Goal: Contribute content: Contribute content

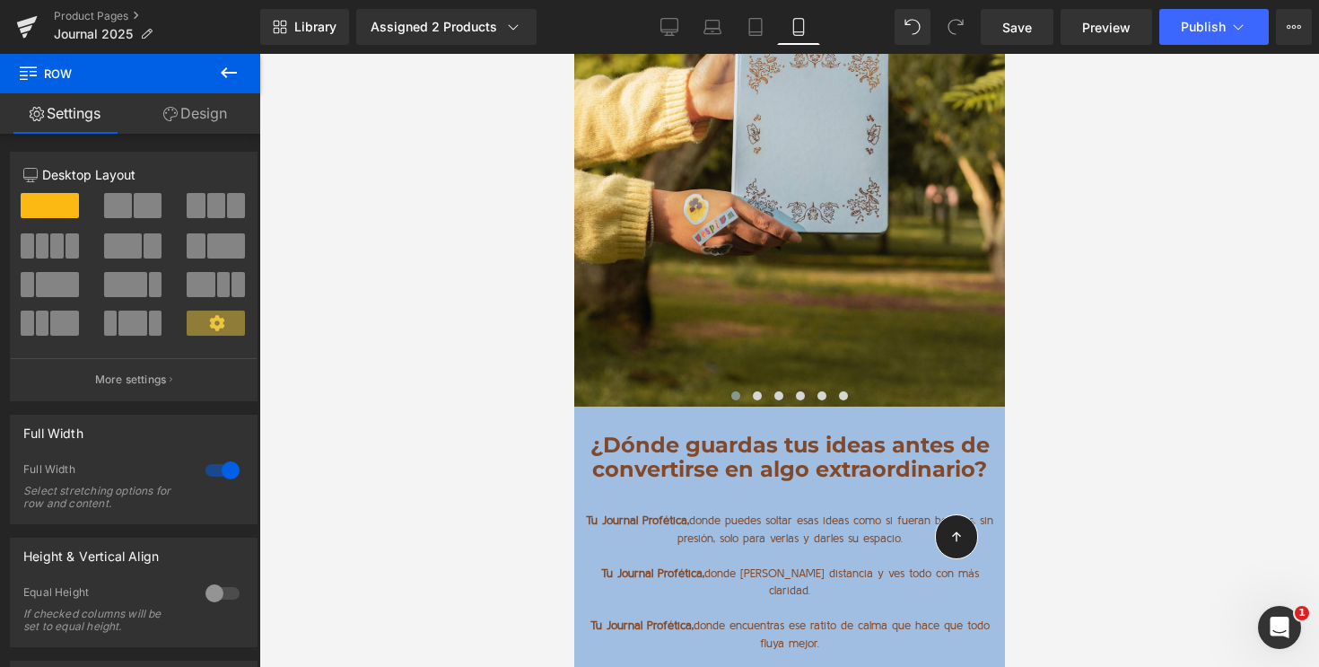
click at [233, 74] on icon at bounding box center [229, 73] width 22 height 22
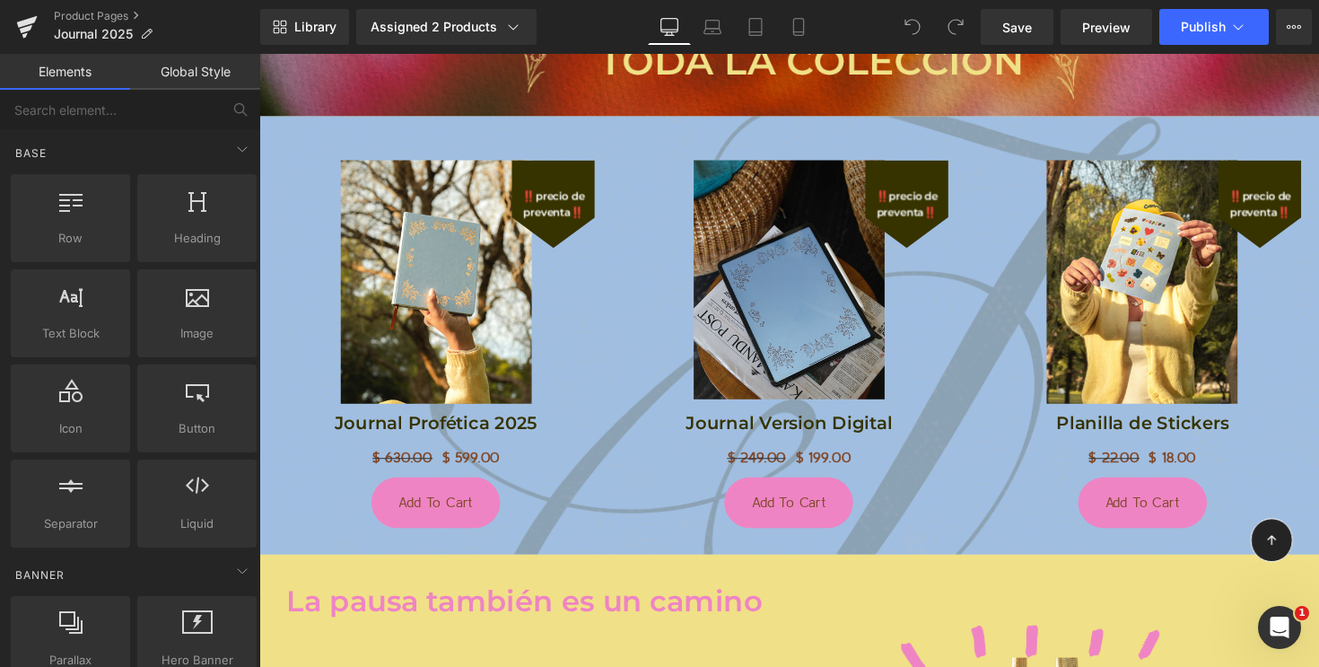
scroll to position [3466, 0]
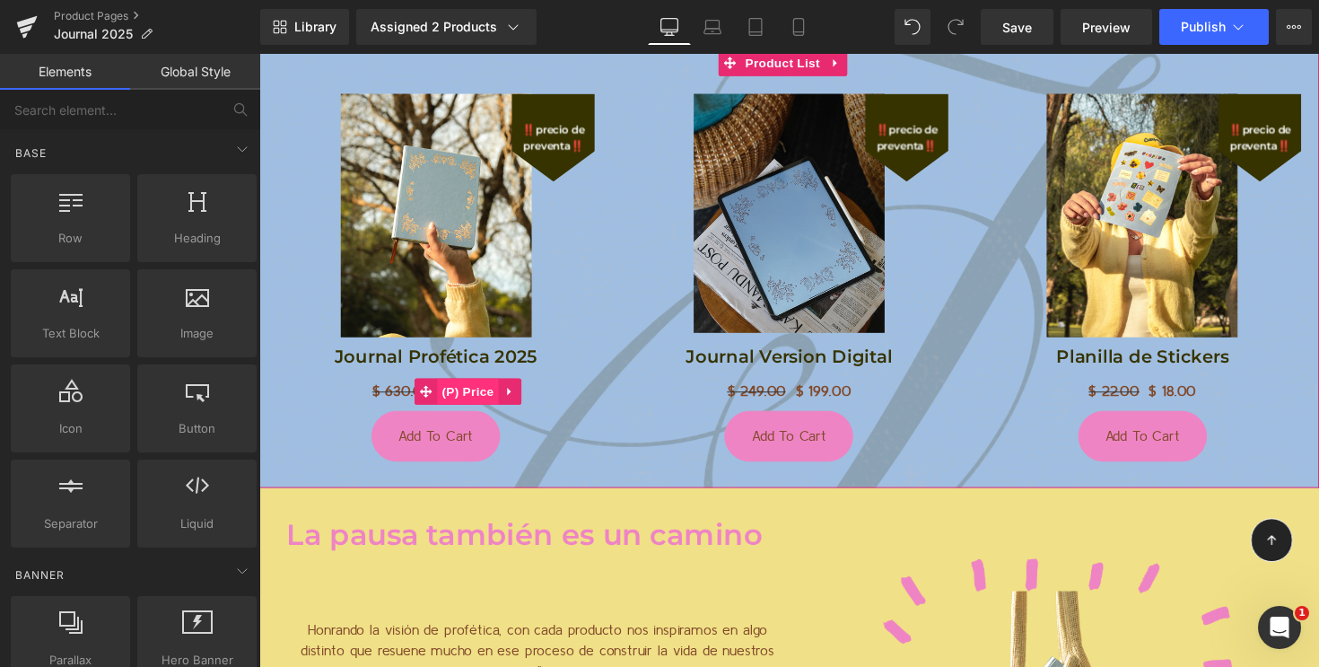
click at [466, 386] on span "(P) Price" at bounding box center [473, 399] width 63 height 27
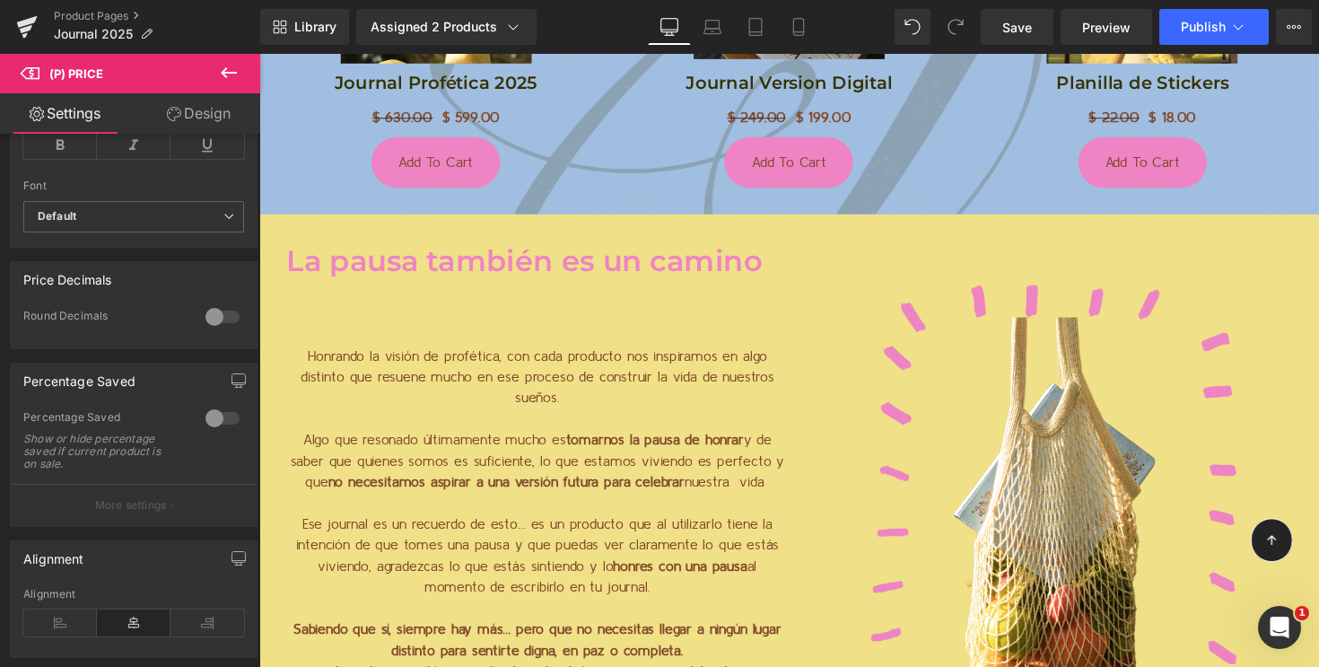
scroll to position [585, 0]
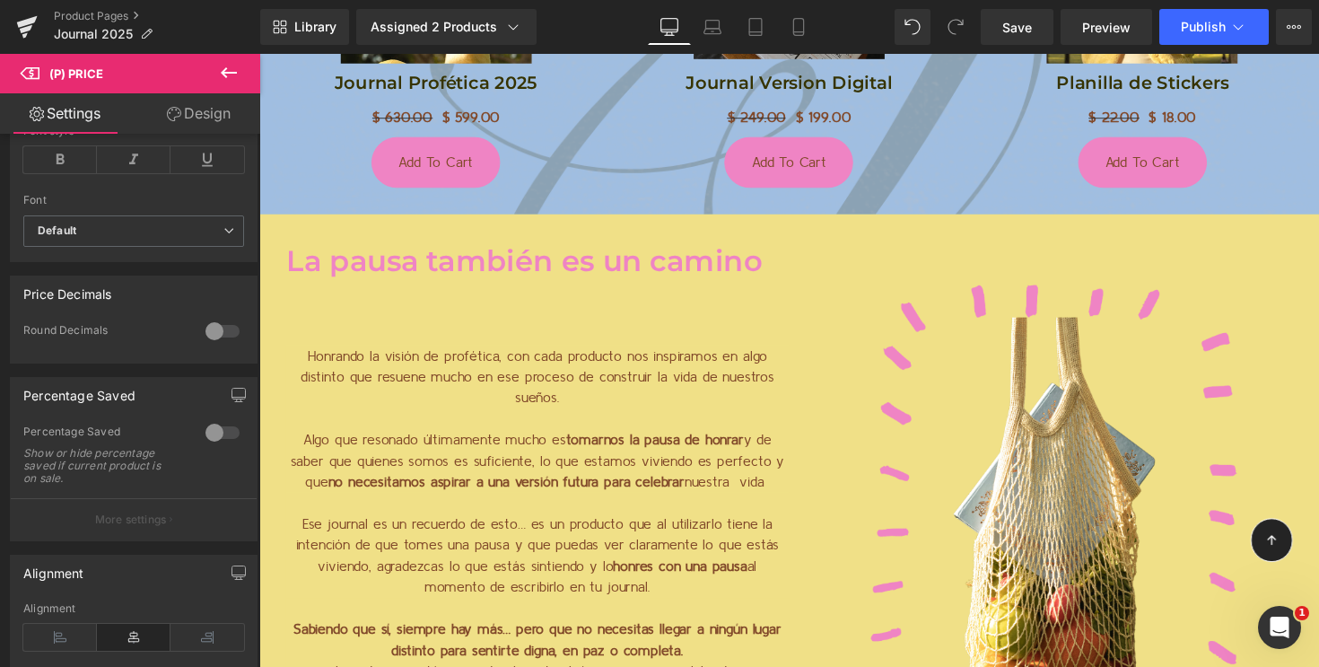
click at [206, 101] on link "Design" at bounding box center [199, 113] width 130 height 40
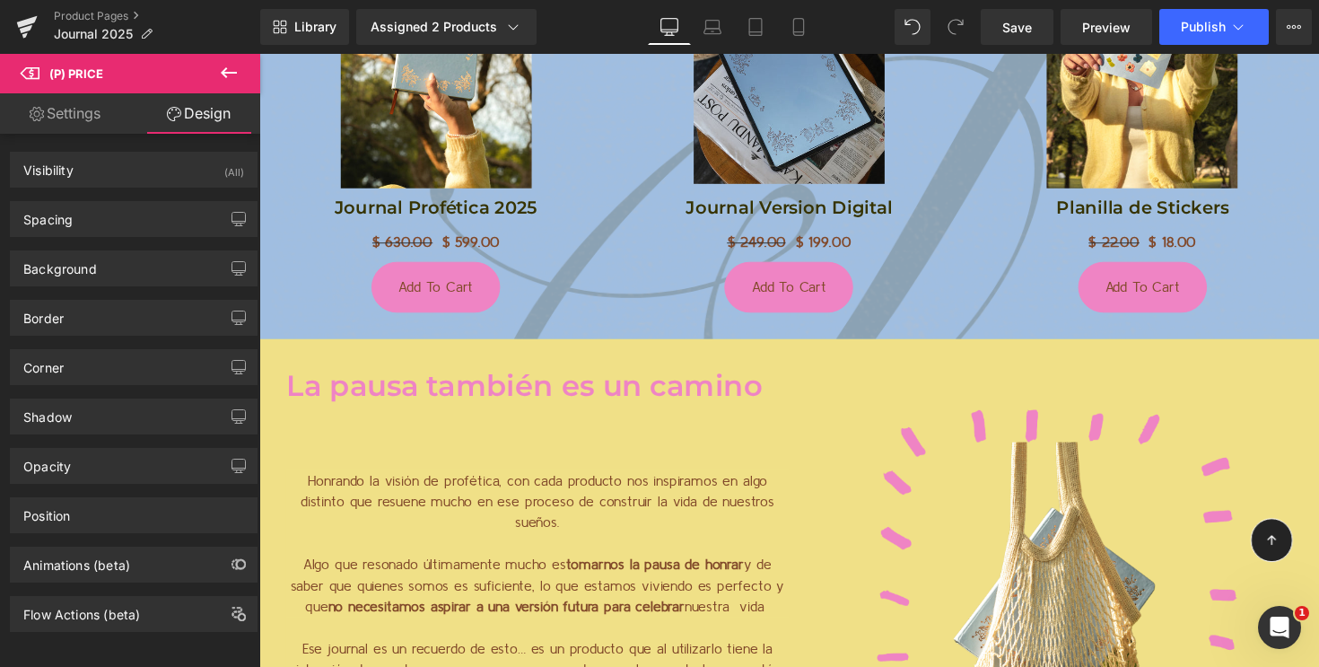
scroll to position [3628, 0]
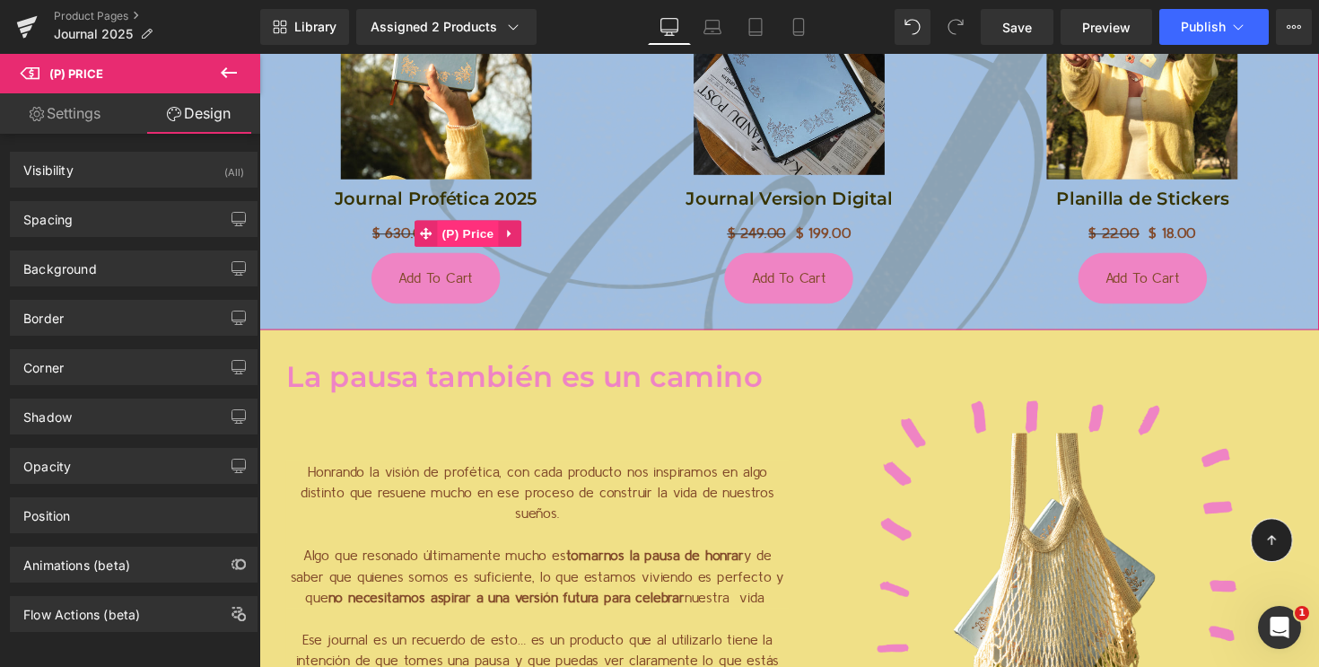
click at [461, 224] on span "(P) Price" at bounding box center [473, 237] width 63 height 27
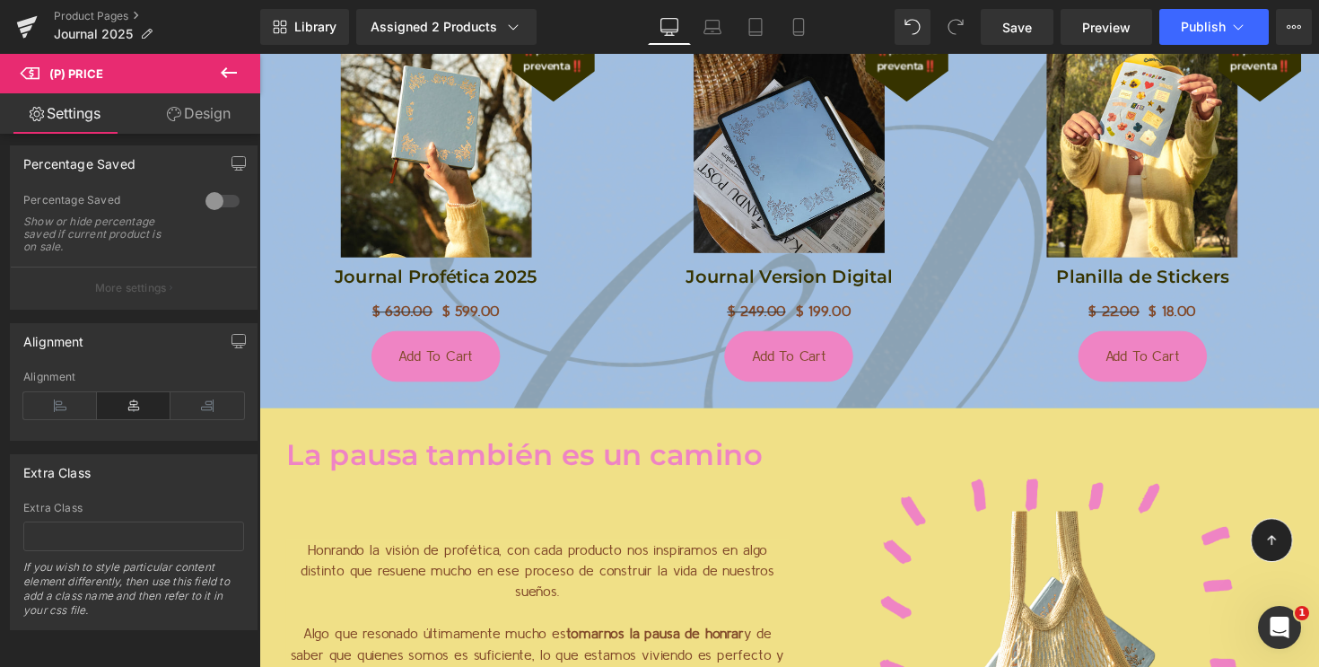
scroll to position [3538, 0]
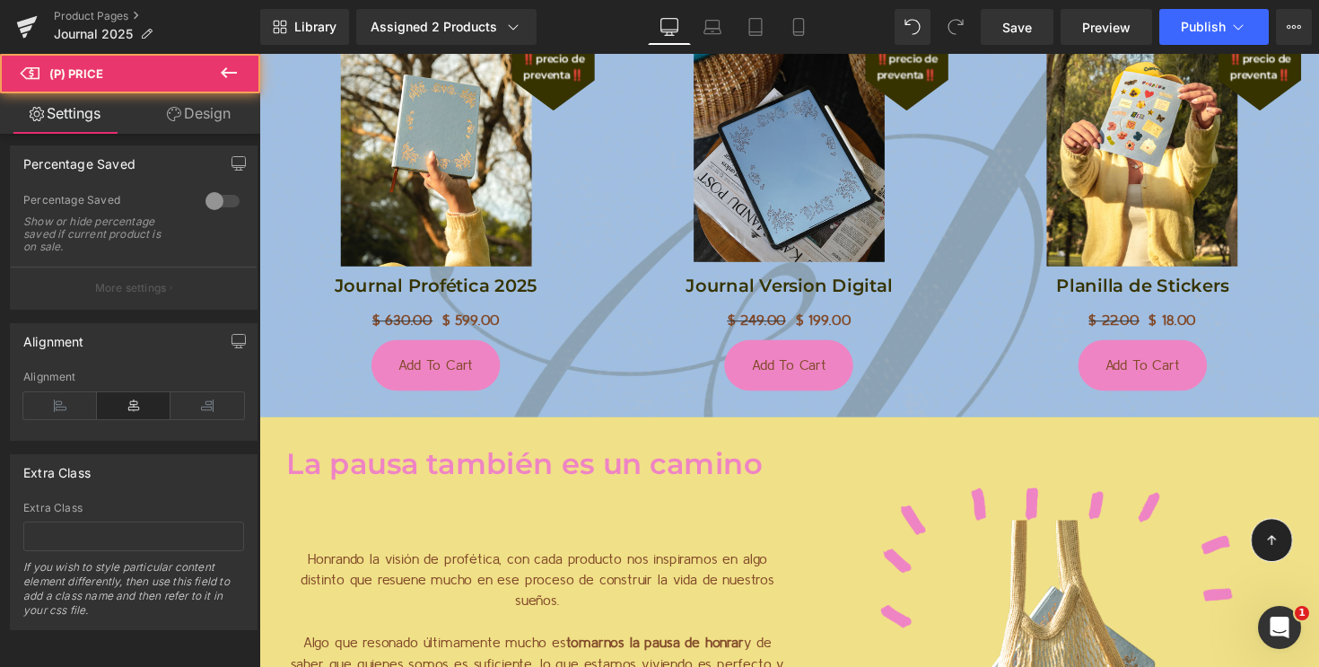
click at [451, 317] on div "$ 630.00 $ 599.00 (P) Price" at bounding box center [440, 328] width 326 height 22
click at [476, 315] on span "(P) Price" at bounding box center [473, 328] width 63 height 27
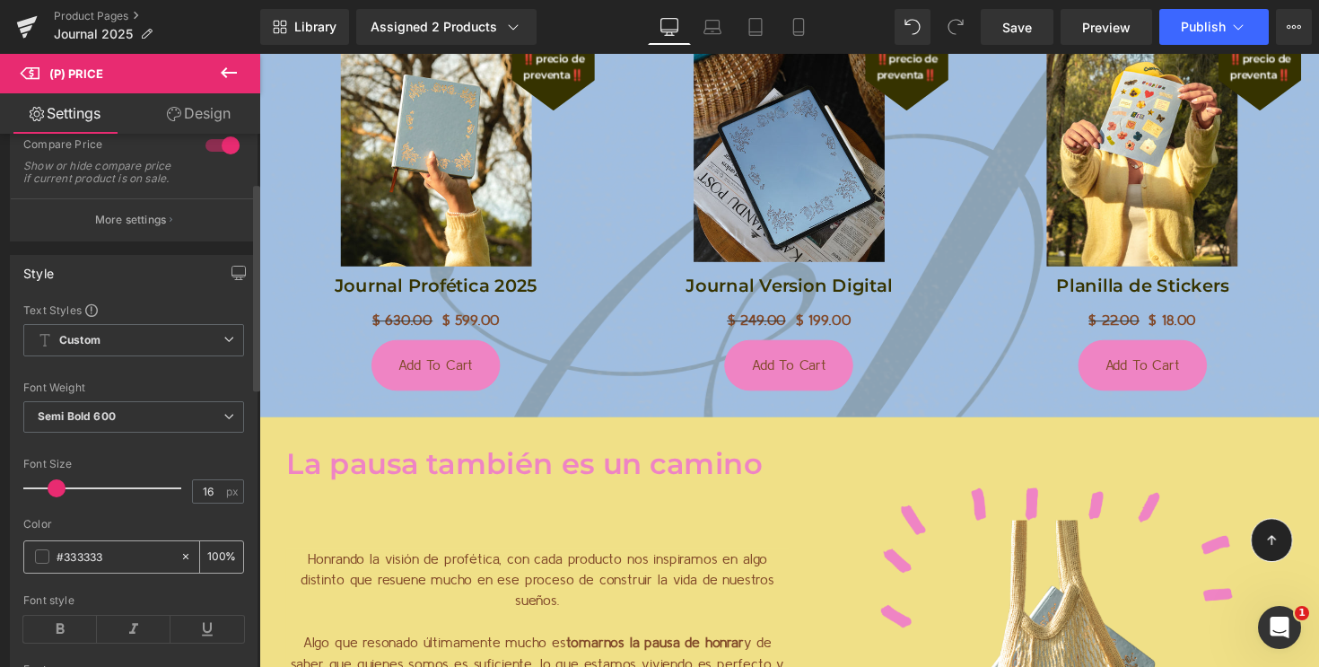
scroll to position [125, 0]
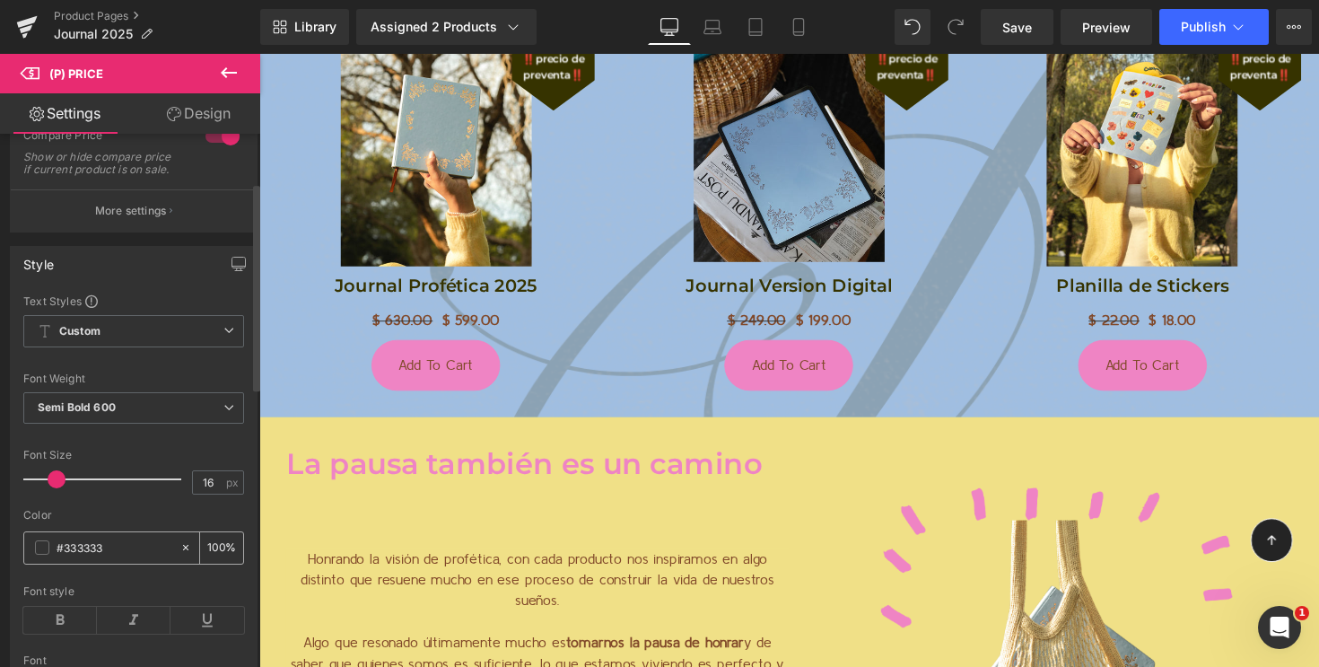
click at [66, 556] on input "#333333" at bounding box center [114, 548] width 115 height 20
paste input "F0E087"
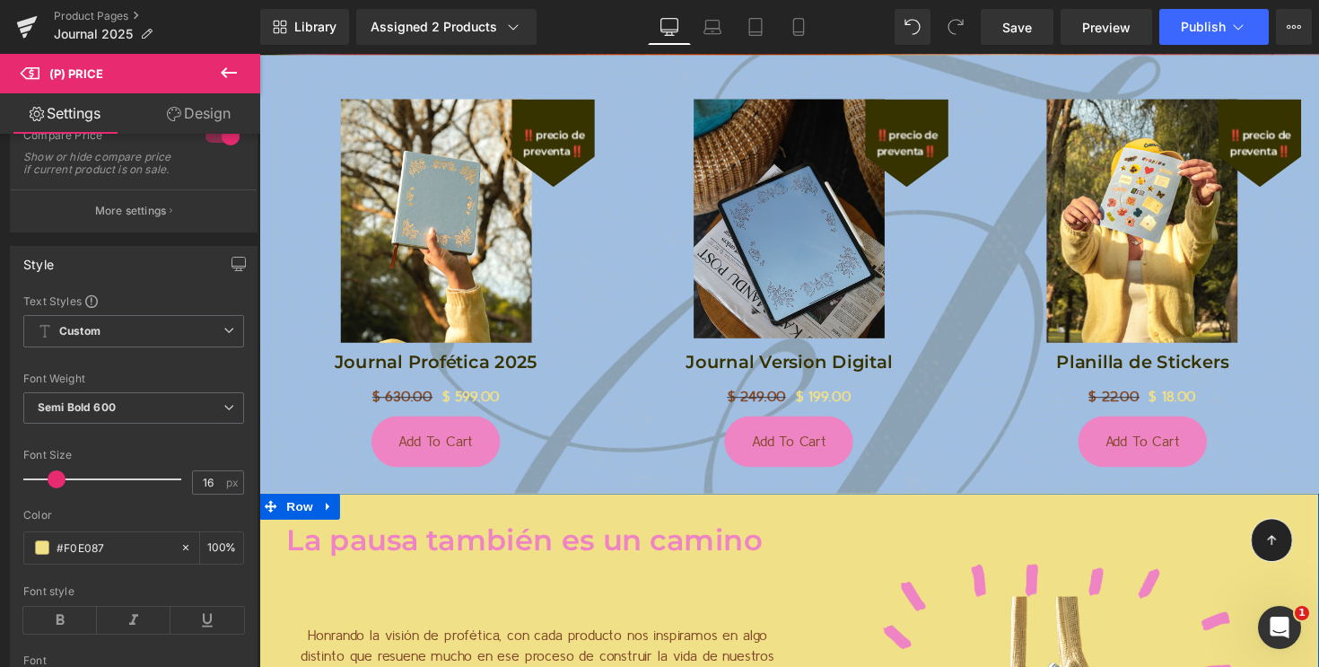
scroll to position [3431, 0]
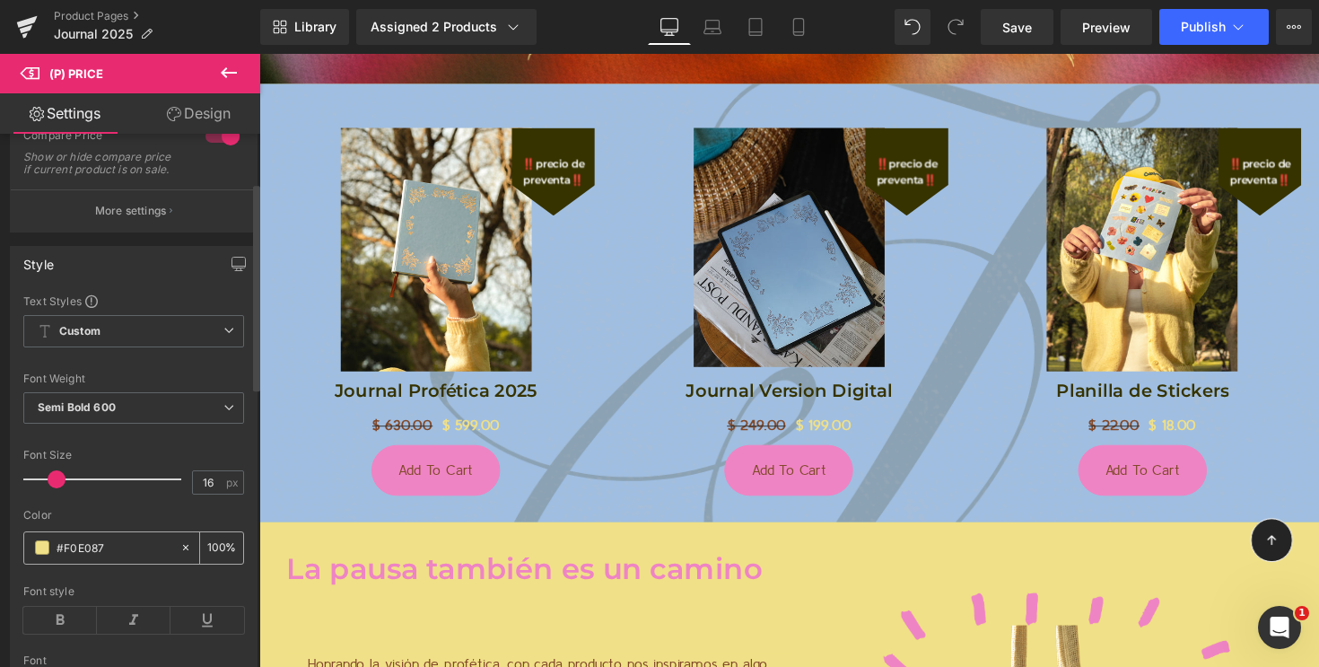
click at [77, 557] on input "#F0E087" at bounding box center [114, 548] width 115 height 20
paste input "81492A"
type input "#81492A"
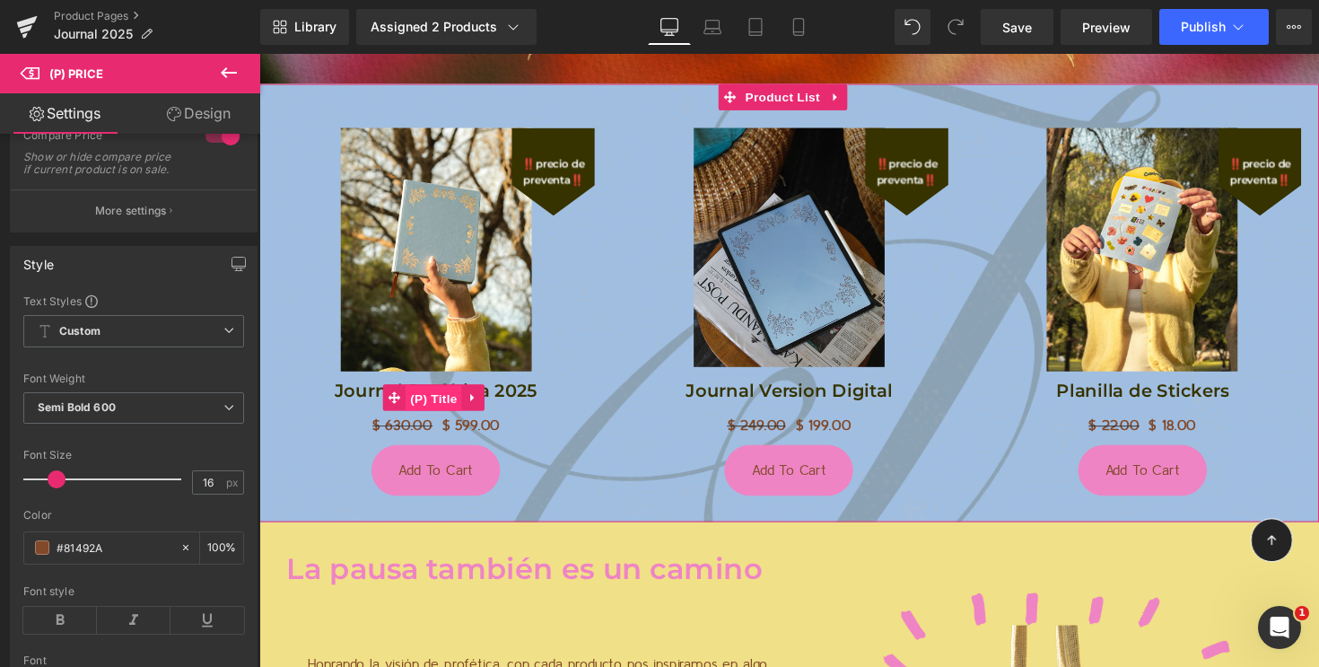
click at [446, 393] on span "(P) Title" at bounding box center [437, 406] width 57 height 27
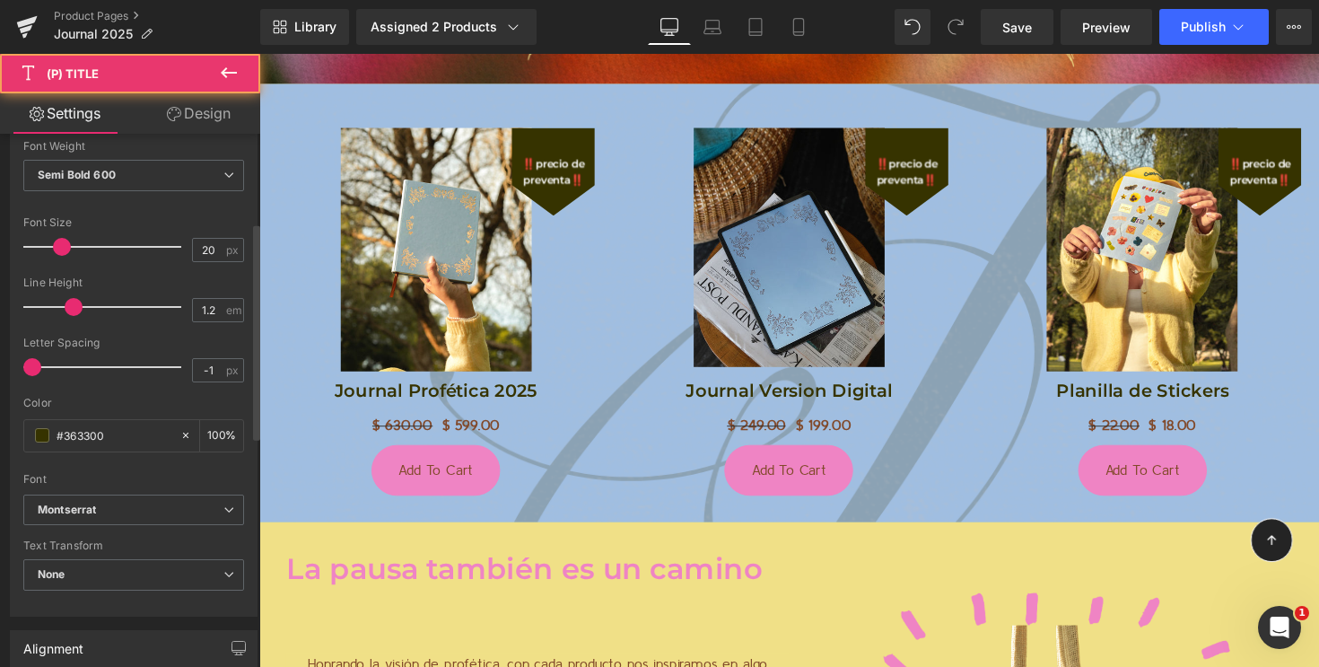
scroll to position [366, 0]
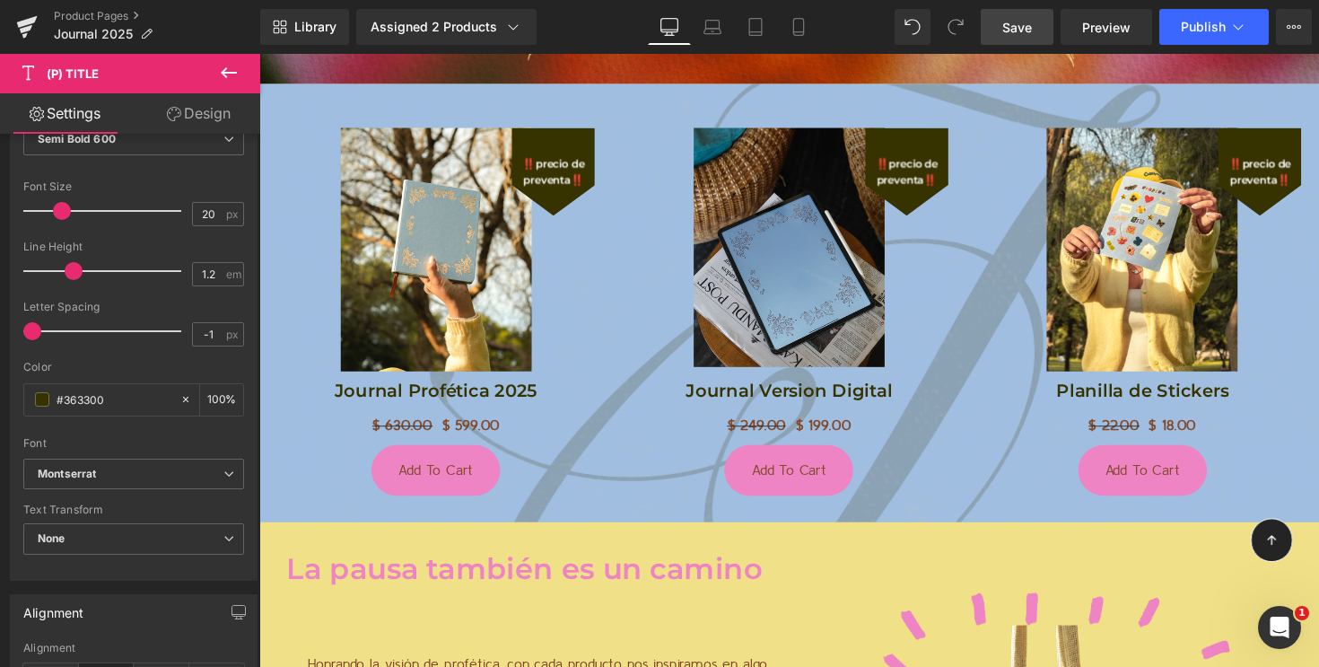
click at [1017, 18] on span "Save" at bounding box center [1018, 27] width 30 height 19
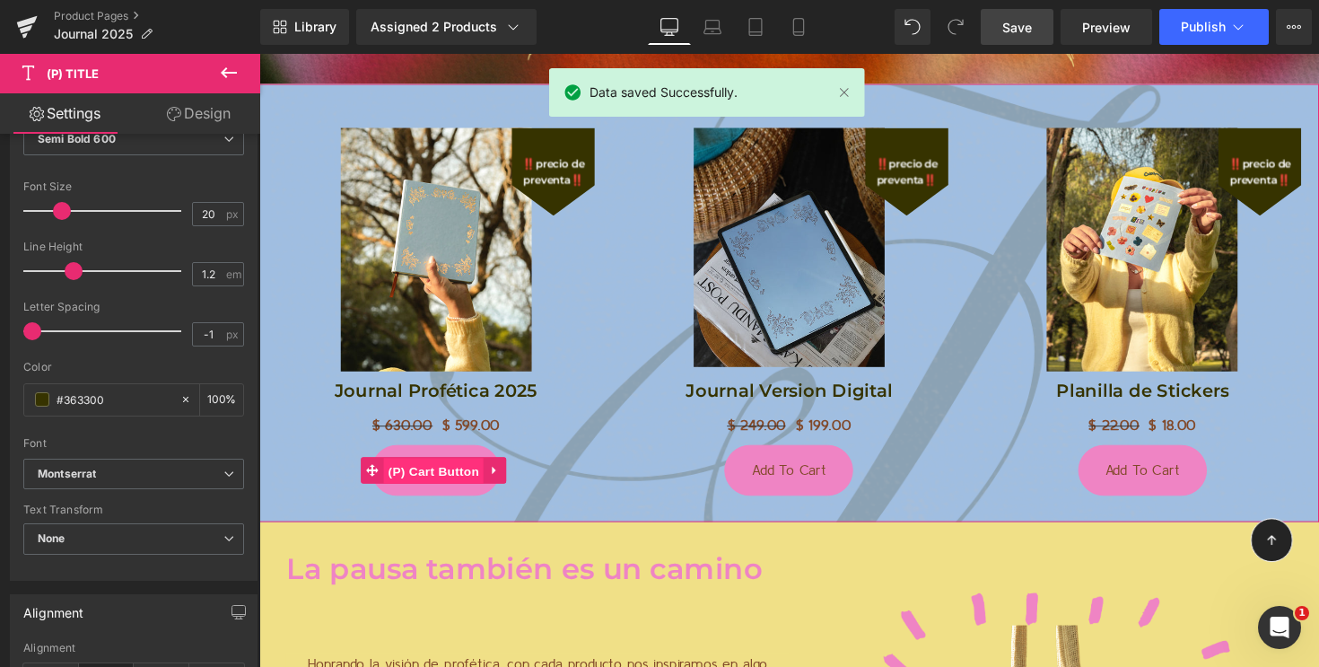
click at [438, 468] on span "(P) Cart Button" at bounding box center [438, 481] width 102 height 27
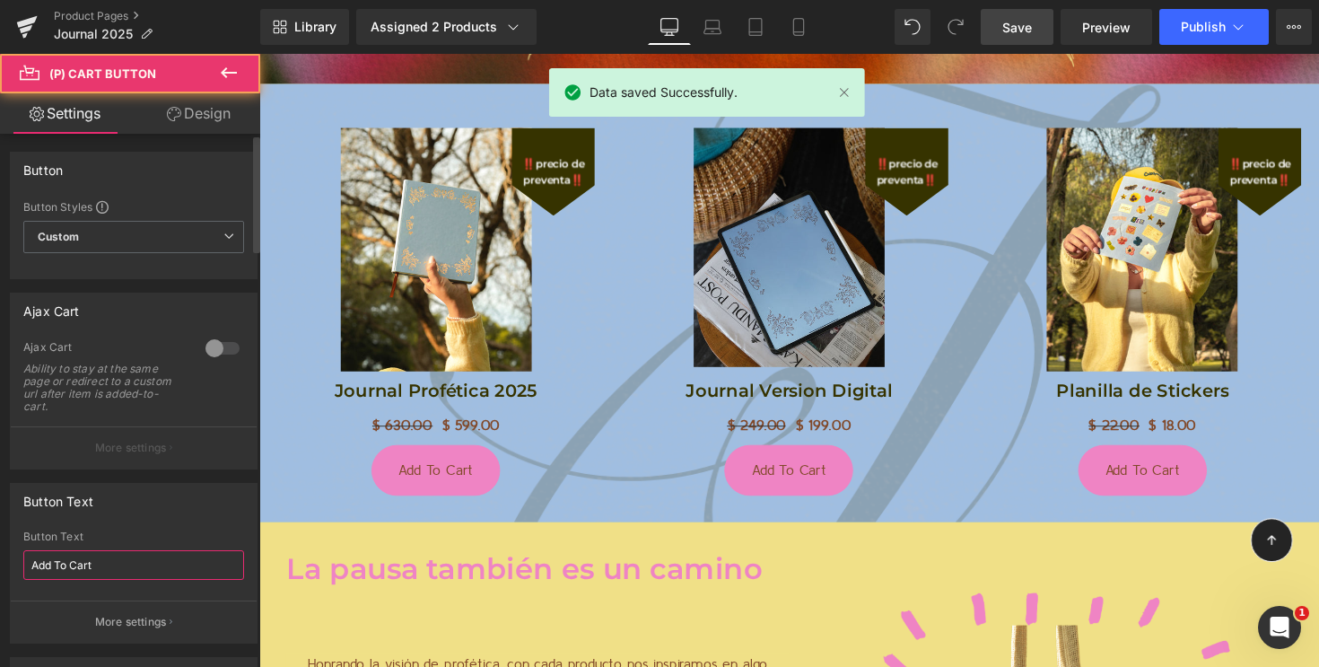
click at [64, 565] on input "Add To Cart" at bounding box center [133, 565] width 221 height 30
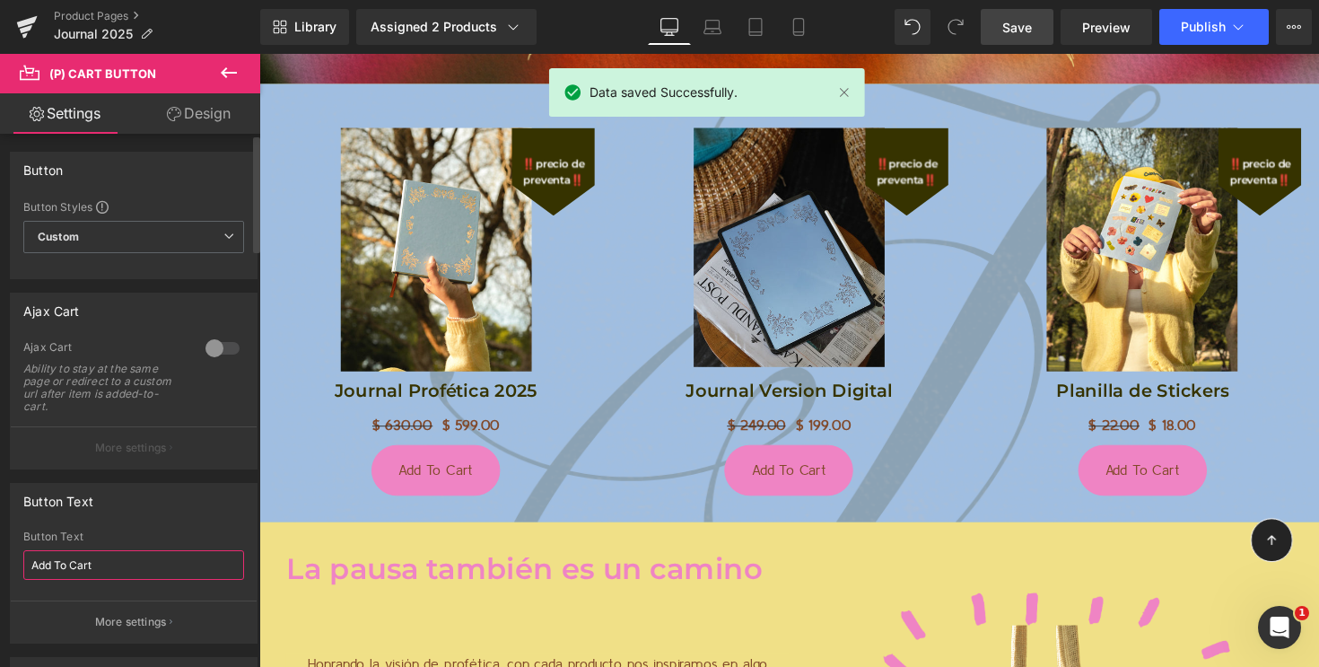
click at [64, 565] on input "Add To Cart" at bounding box center [133, 565] width 221 height 30
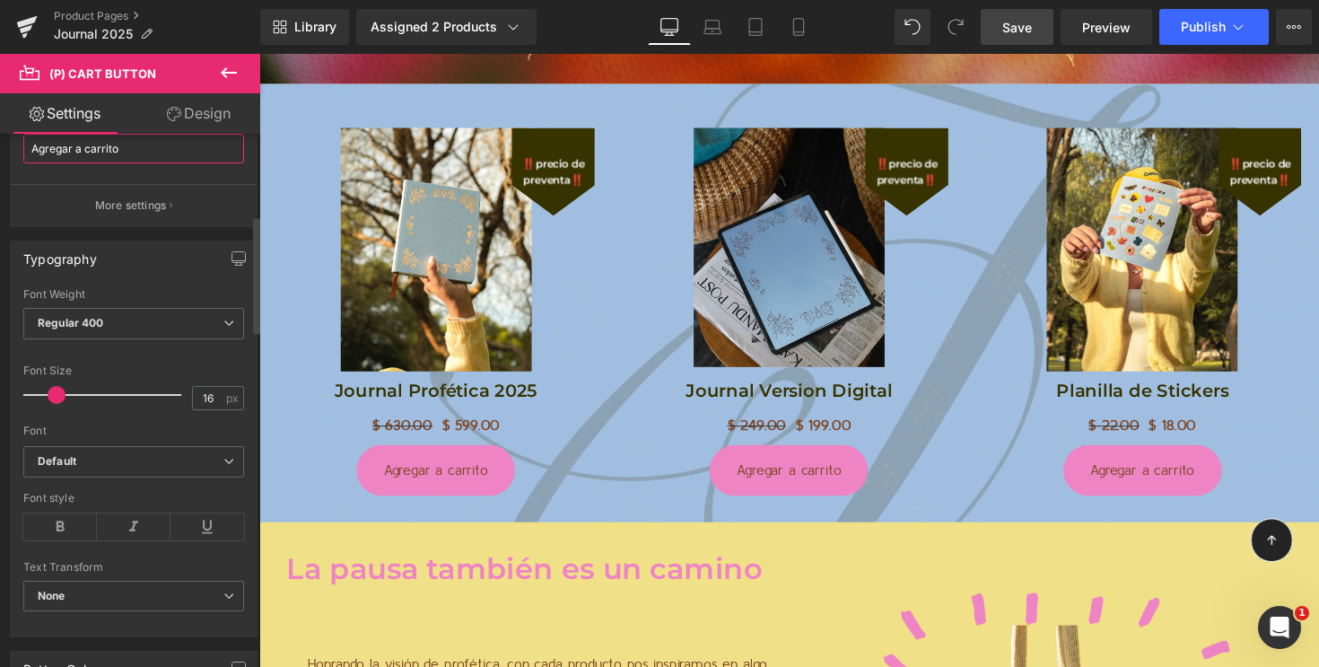
scroll to position [456, 0]
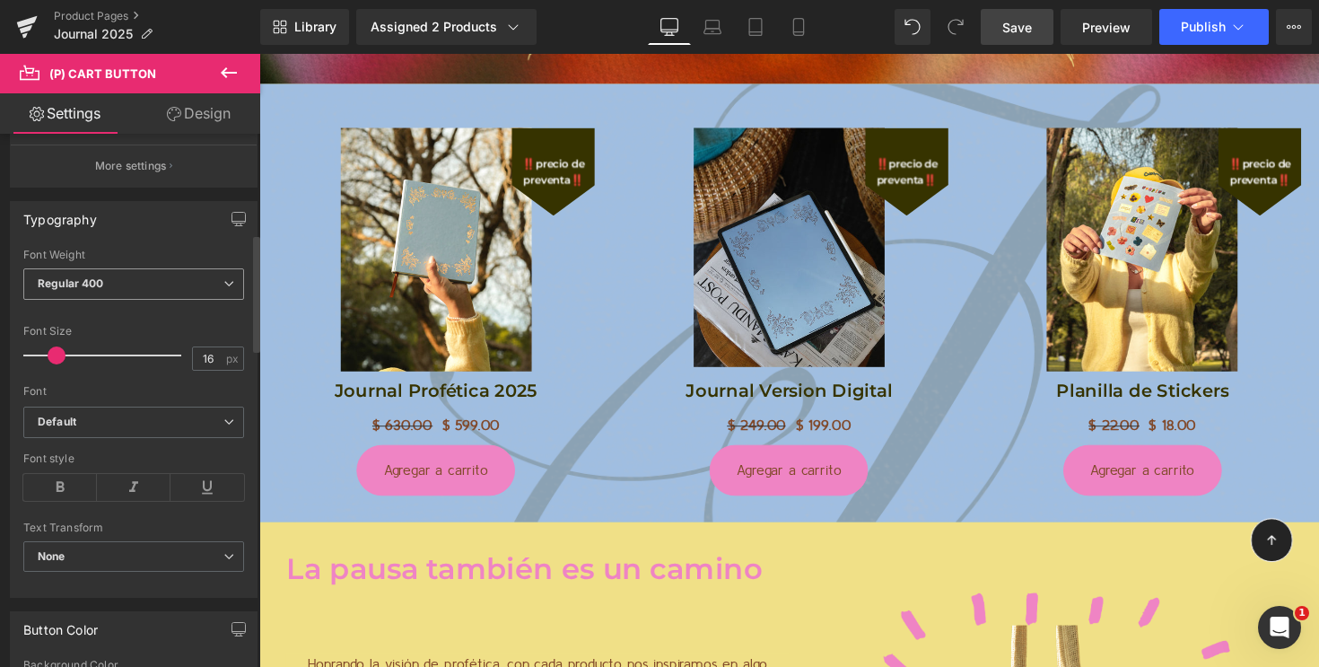
type input "Agregar a carrito"
click at [100, 283] on b "Regular 400" at bounding box center [71, 282] width 66 height 13
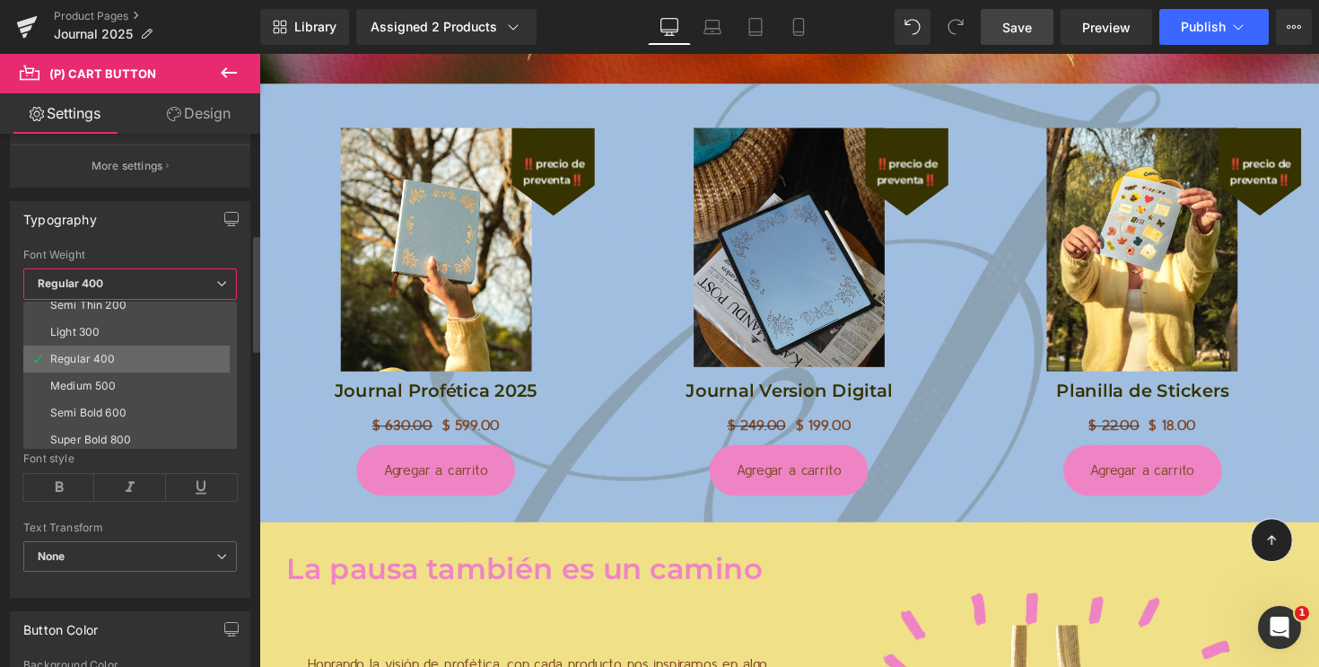
scroll to position [42, 0]
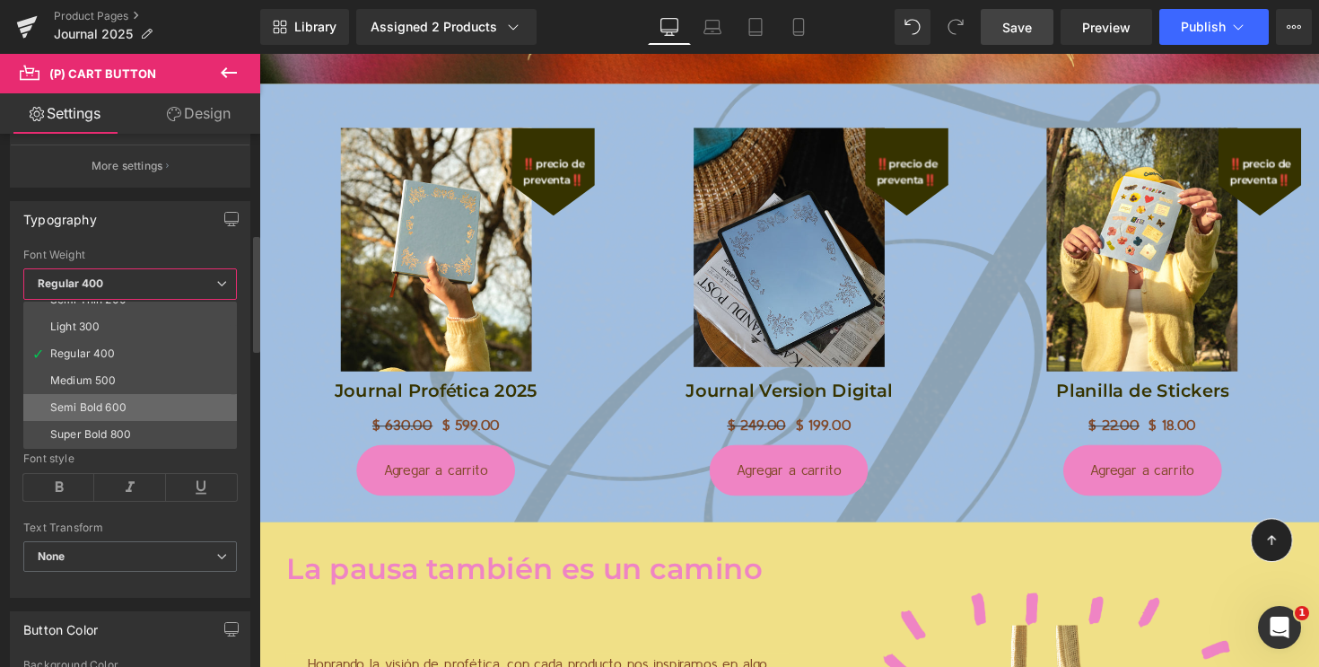
click at [92, 407] on div "Semi Bold 600" at bounding box center [88, 407] width 76 height 13
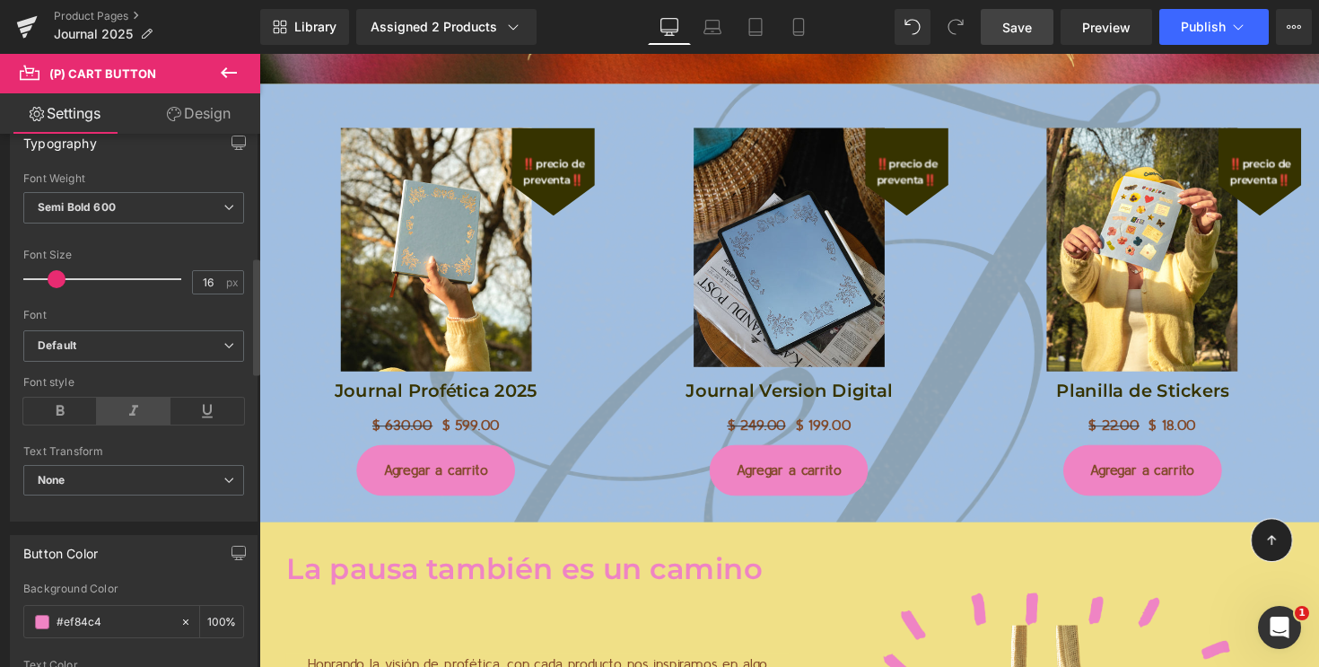
scroll to position [609, 0]
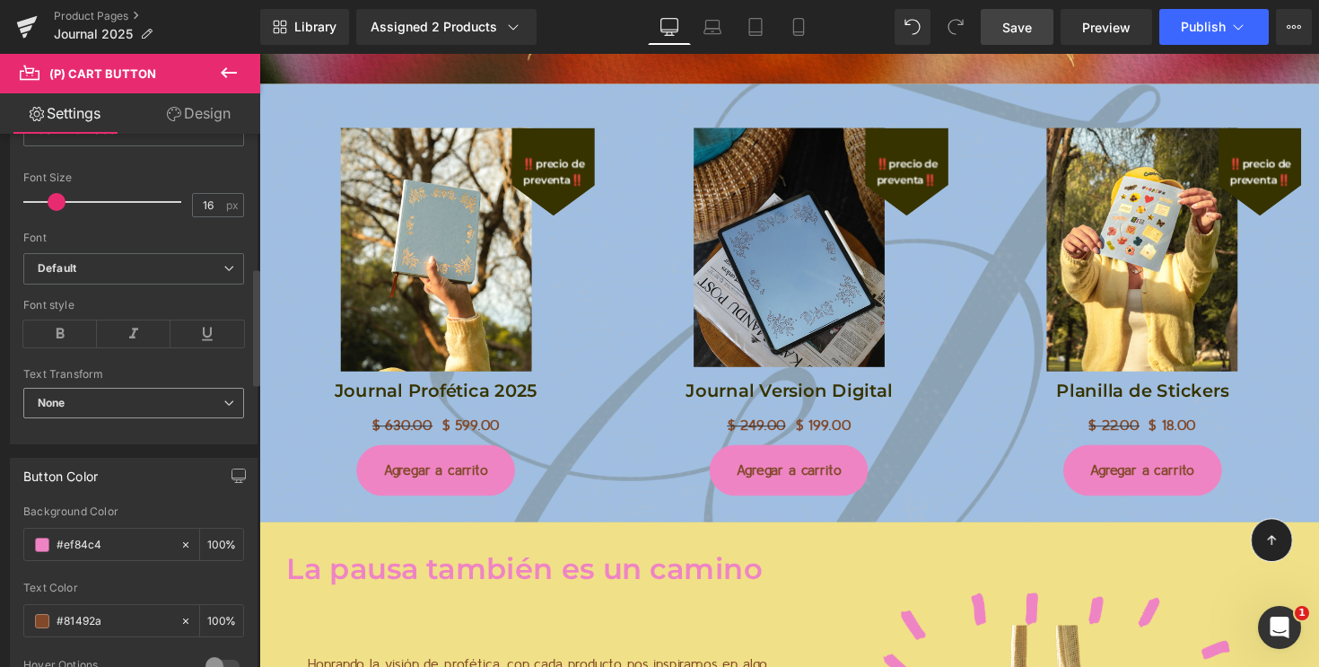
click at [101, 407] on span "None" at bounding box center [133, 403] width 221 height 31
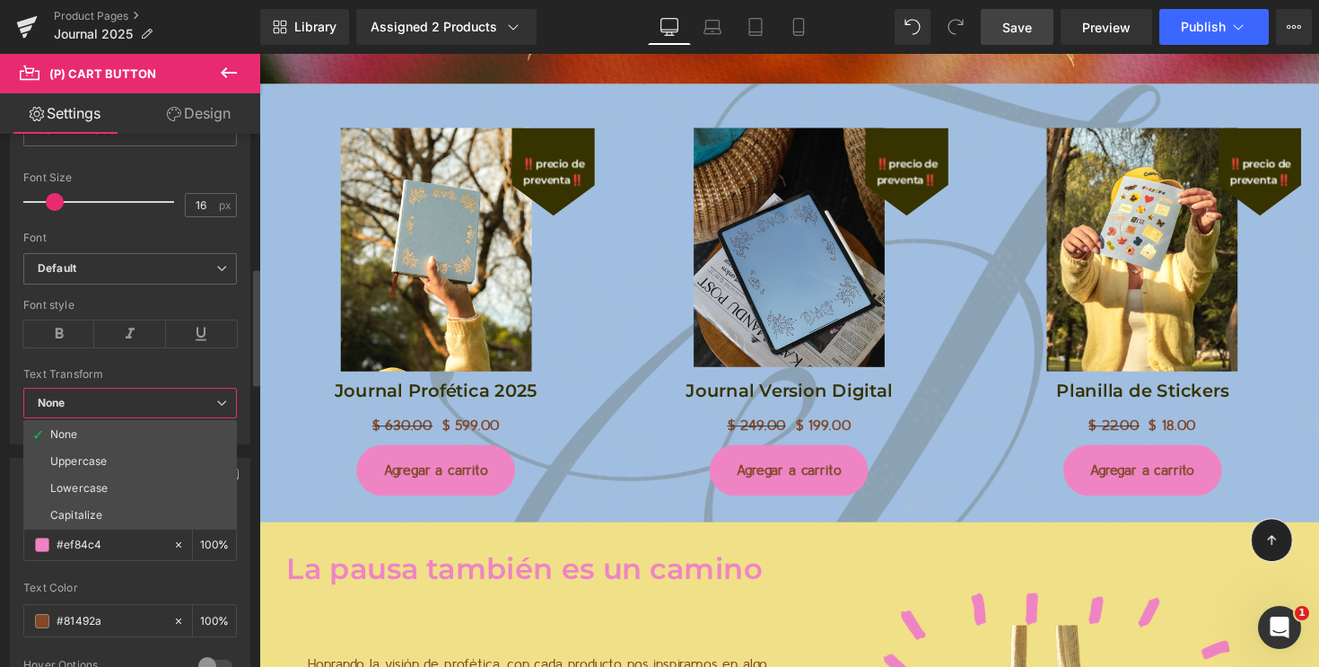
click at [106, 372] on div "Text Transform" at bounding box center [130, 374] width 214 height 13
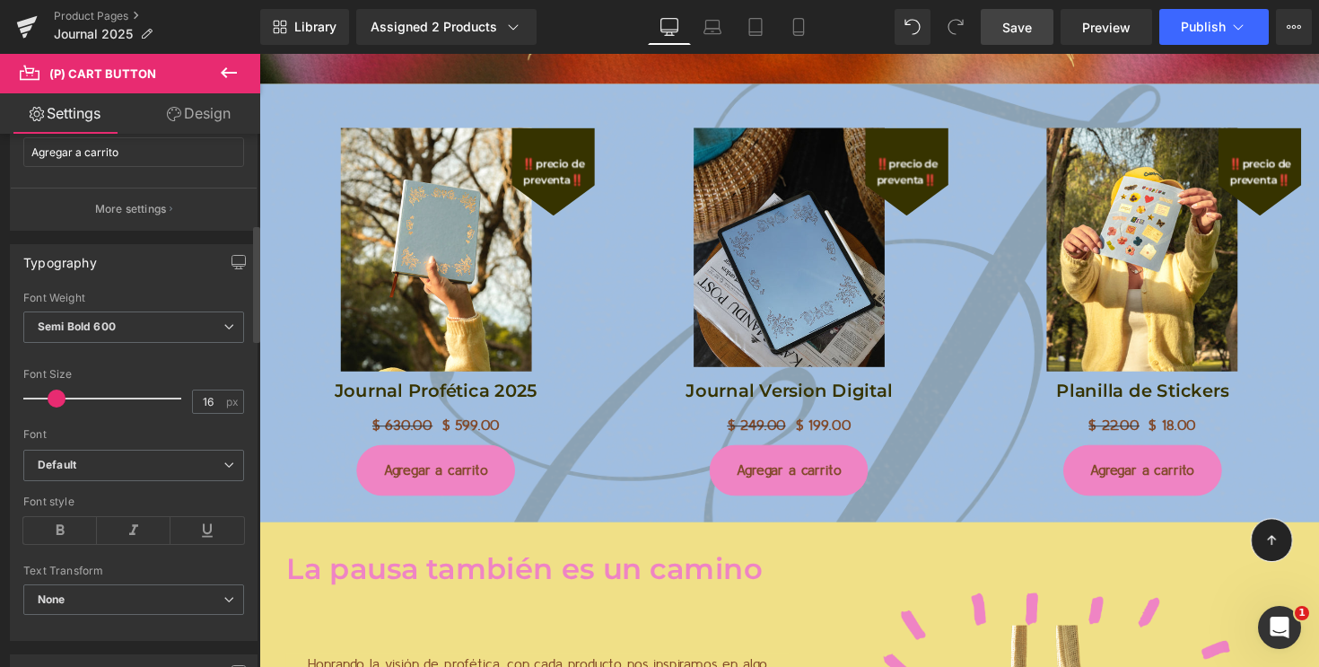
scroll to position [411, 0]
click at [106, 461] on b "Default" at bounding box center [131, 467] width 186 height 15
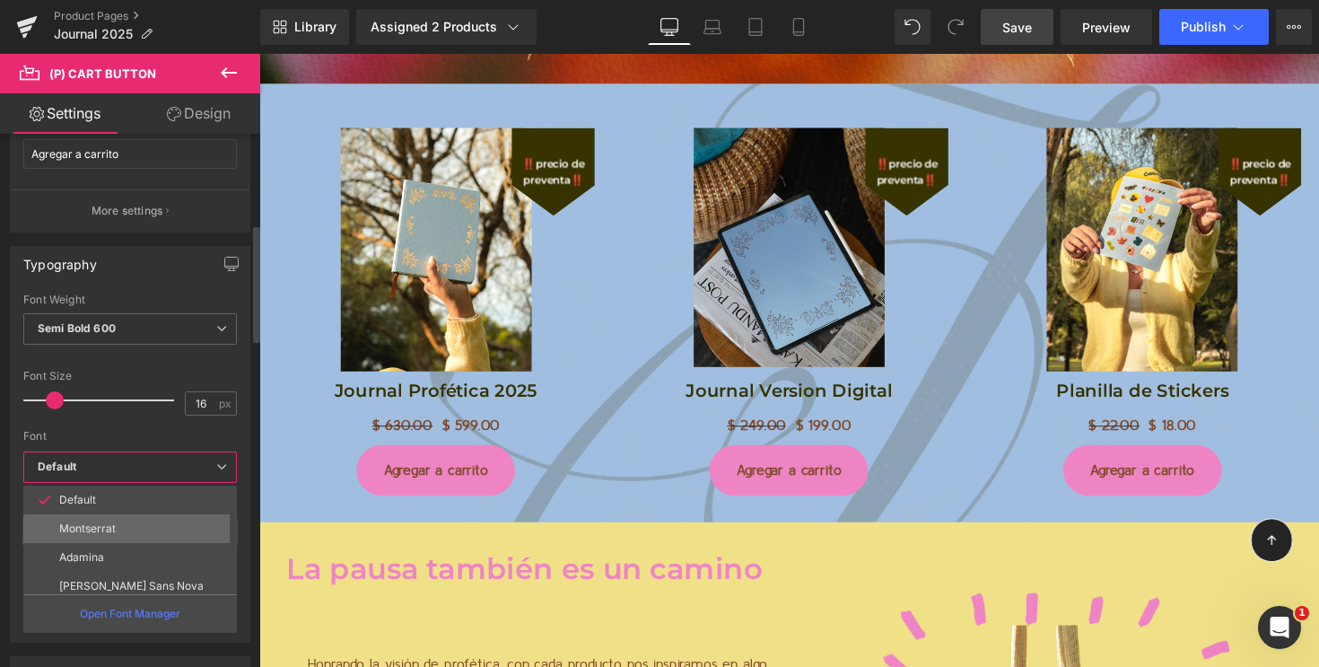
click at [95, 528] on p "Montserrat" at bounding box center [87, 528] width 57 height 13
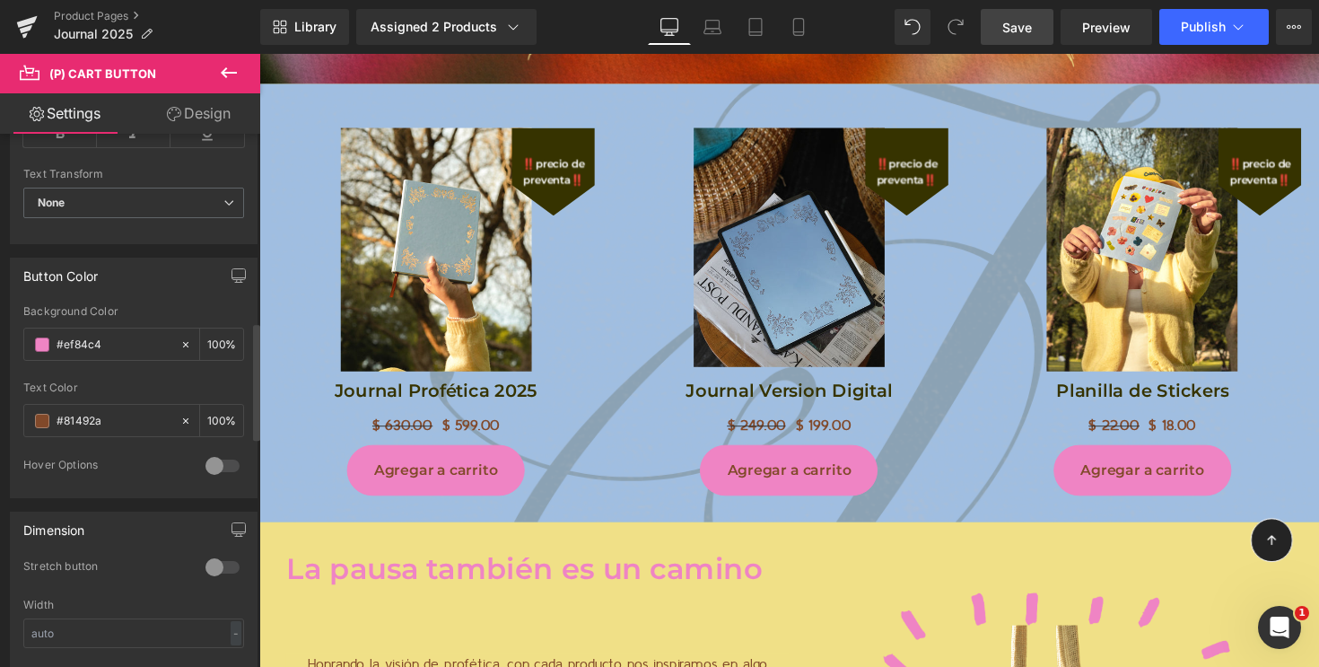
scroll to position [881, 0]
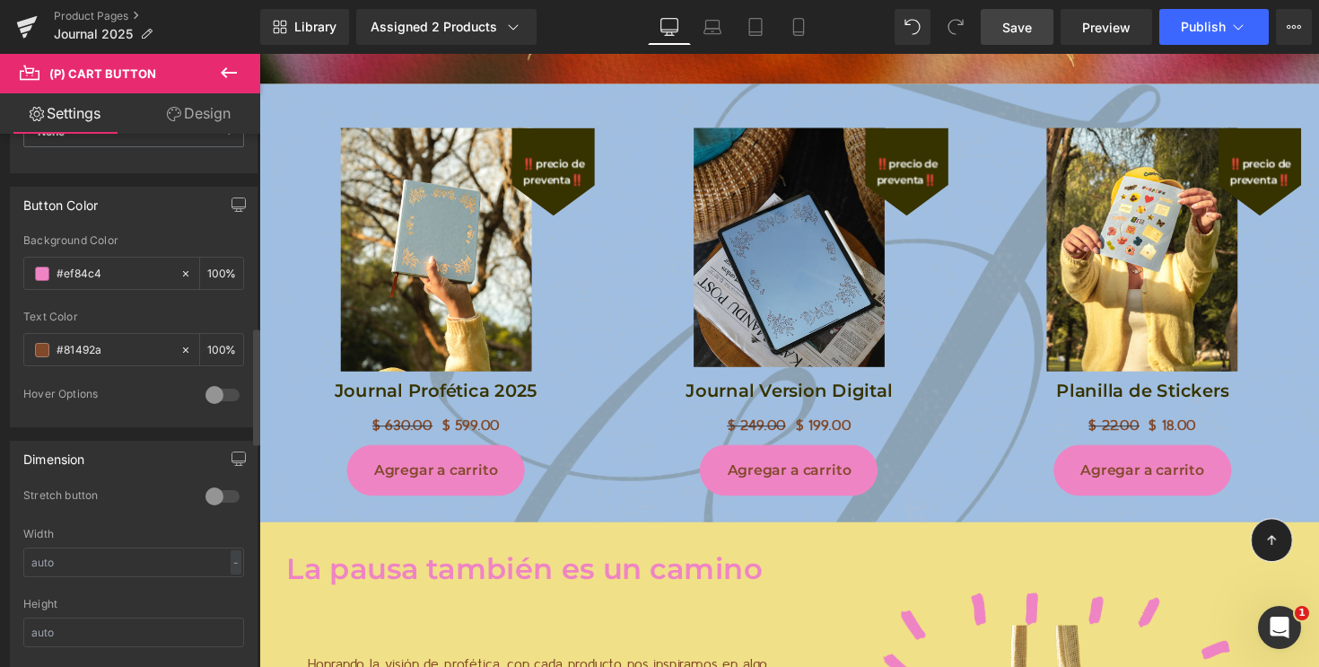
click at [213, 391] on div at bounding box center [222, 395] width 43 height 29
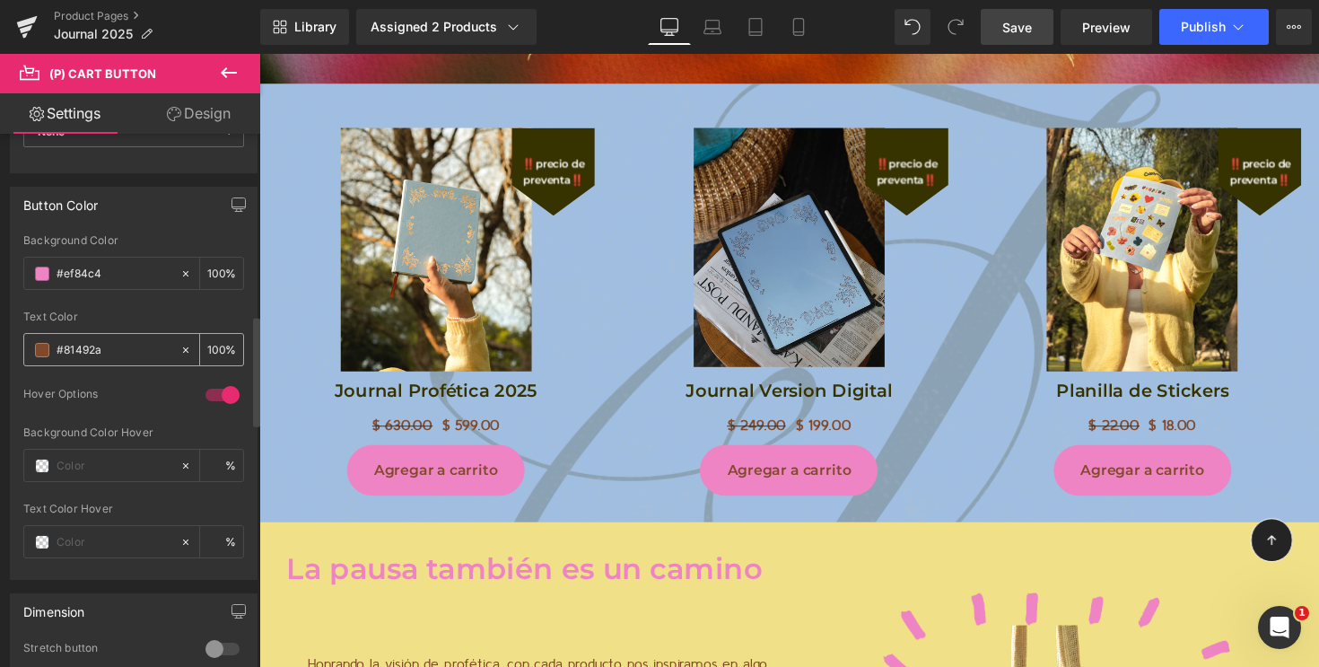
click at [77, 352] on input "#81492a" at bounding box center [114, 350] width 115 height 20
click at [70, 459] on input "text" at bounding box center [114, 466] width 115 height 20
paste input "#81492a"
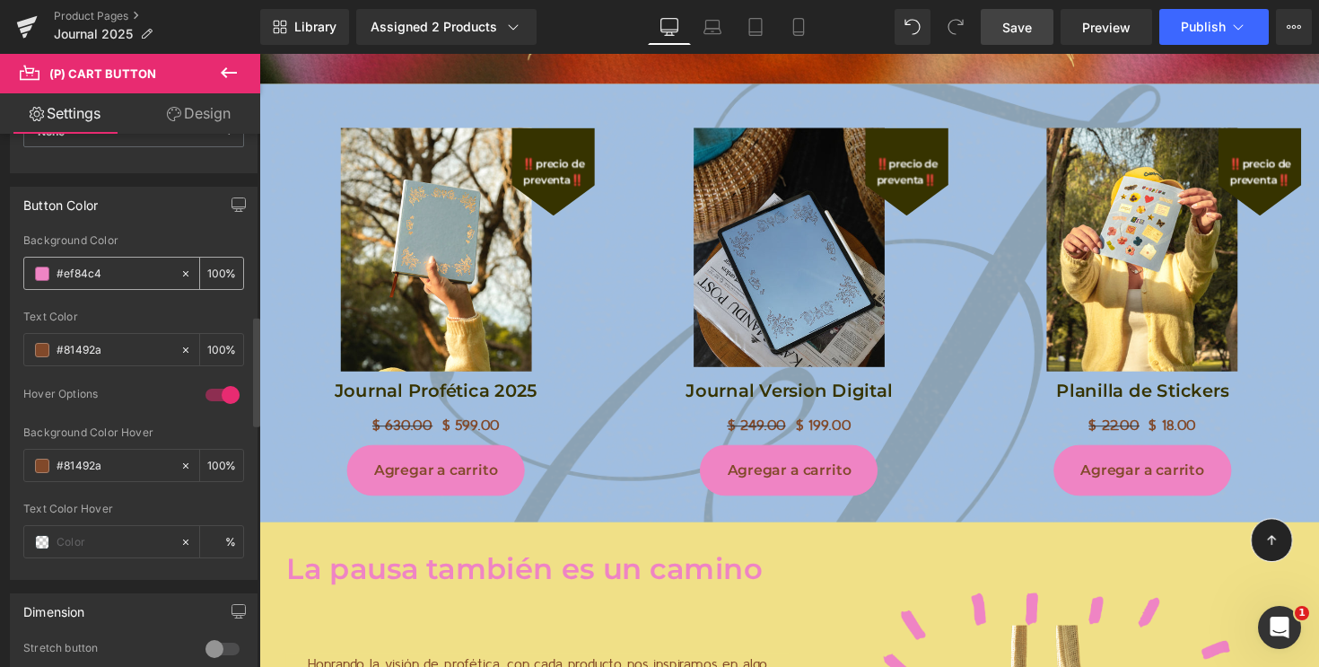
type input "#81492a"
click at [79, 264] on input "#ef84c4" at bounding box center [114, 274] width 115 height 20
click at [77, 545] on input "text" at bounding box center [114, 542] width 115 height 20
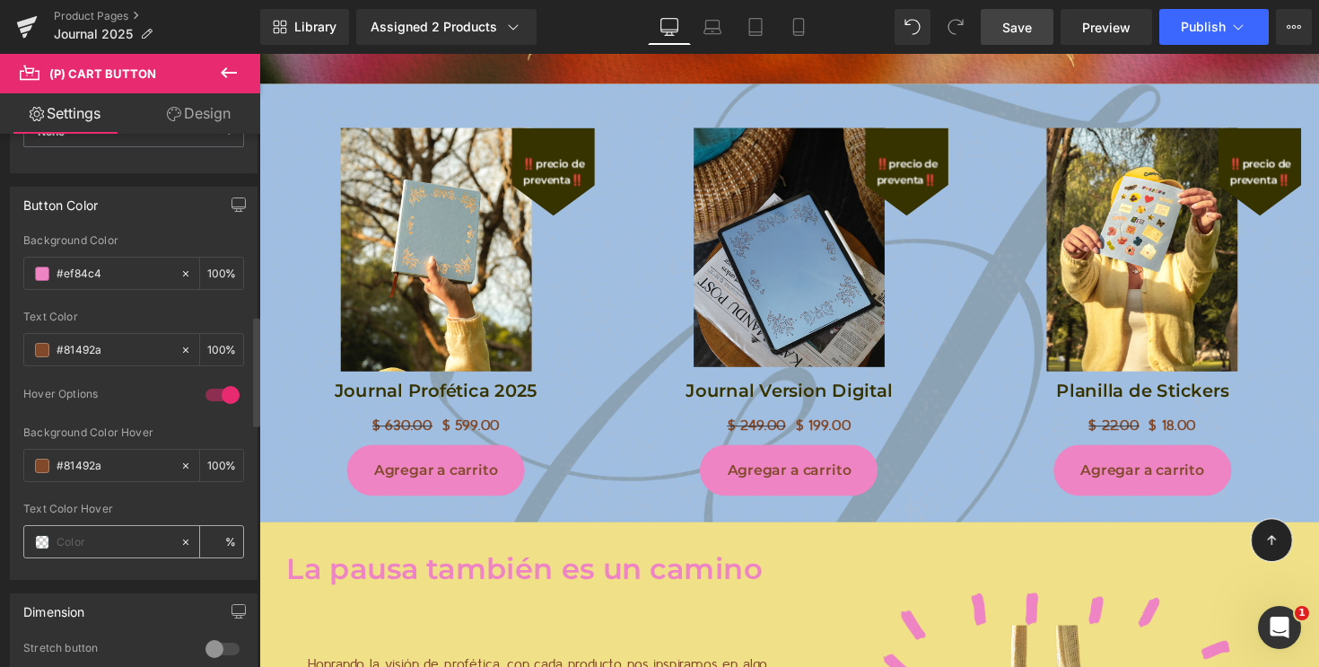
paste input "#ef84c4"
type input "#ef84c4"
click at [119, 504] on div "Text Color Hover" at bounding box center [133, 509] width 221 height 13
click at [1010, 41] on link "Save" at bounding box center [1017, 27] width 73 height 36
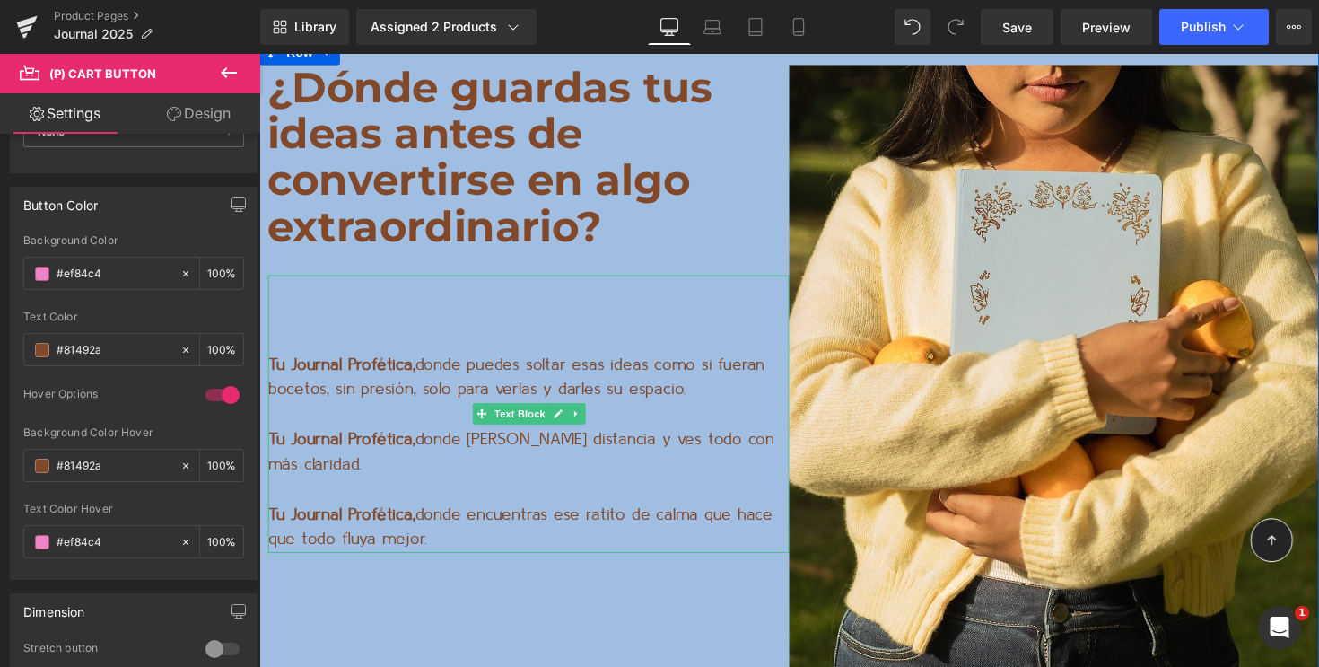
scroll to position [14045, 0]
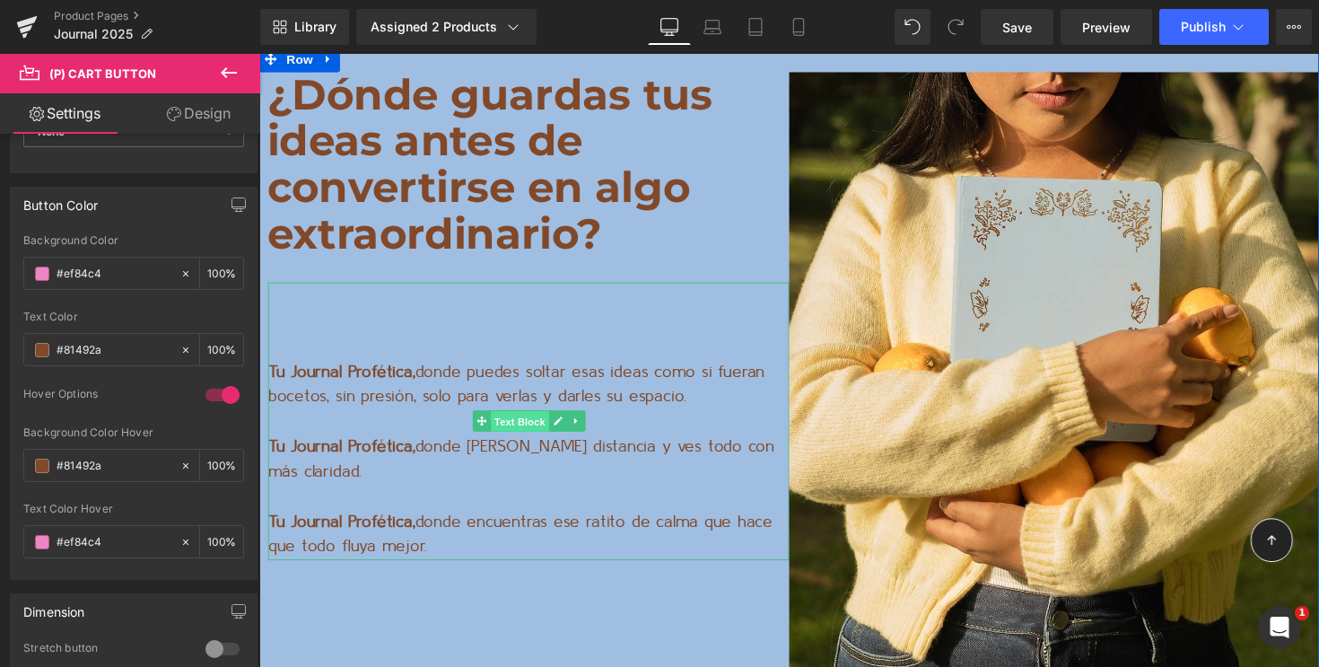
click at [527, 420] on span "Text Block" at bounding box center [525, 431] width 59 height 22
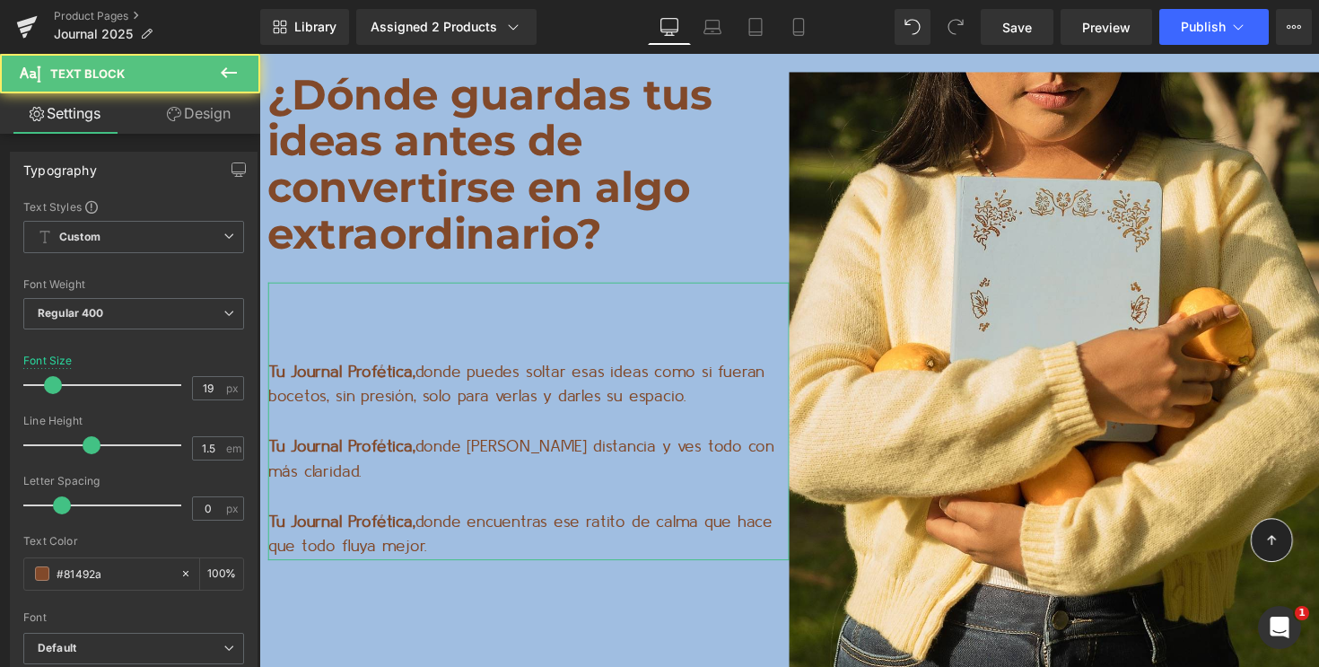
click at [192, 129] on link "Design" at bounding box center [199, 113] width 130 height 40
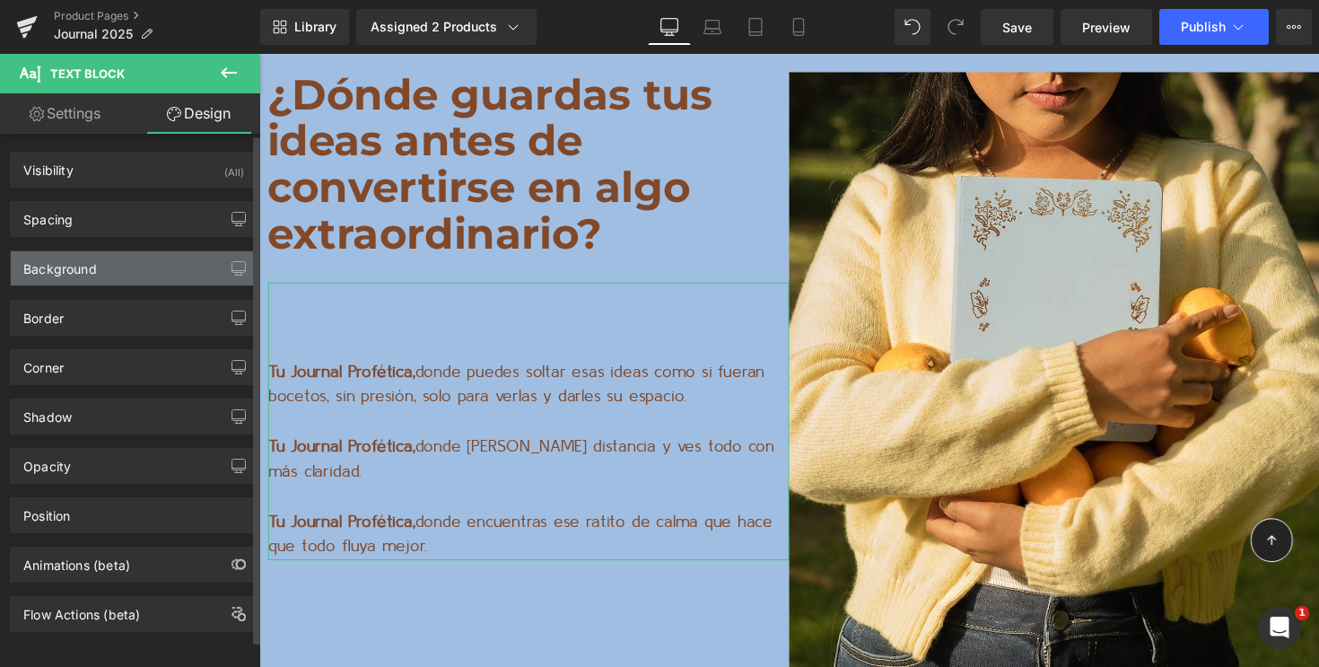
click at [118, 264] on div "Background" at bounding box center [134, 268] width 246 height 34
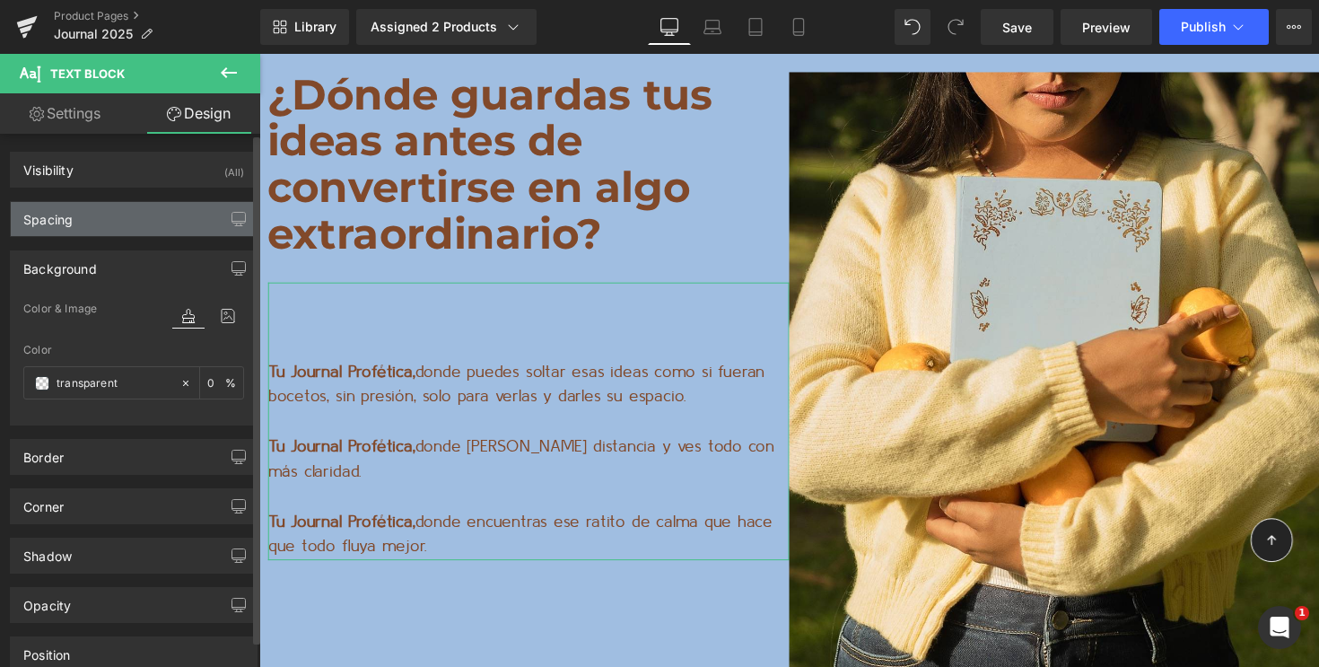
click at [103, 231] on div "Spacing" at bounding box center [134, 219] width 246 height 34
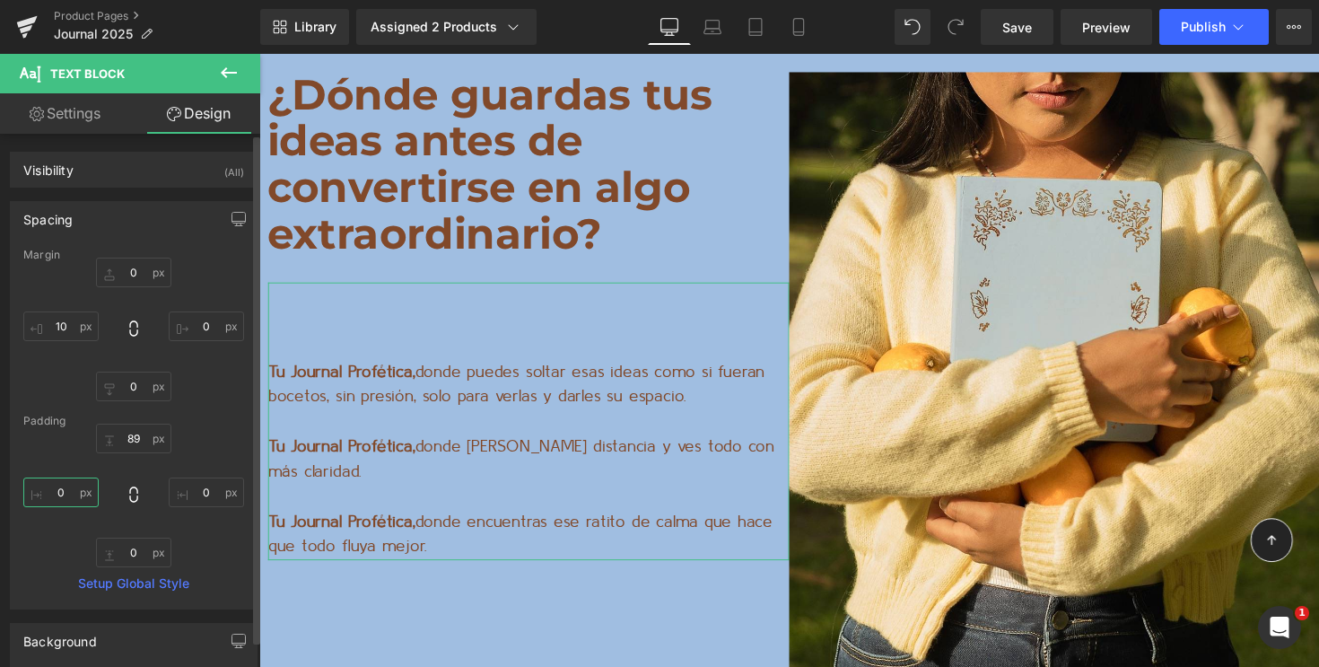
click at [55, 487] on input "0" at bounding box center [60, 493] width 75 height 30
type input "15"
click at [197, 487] on input "0" at bounding box center [206, 493] width 75 height 30
type input "15"
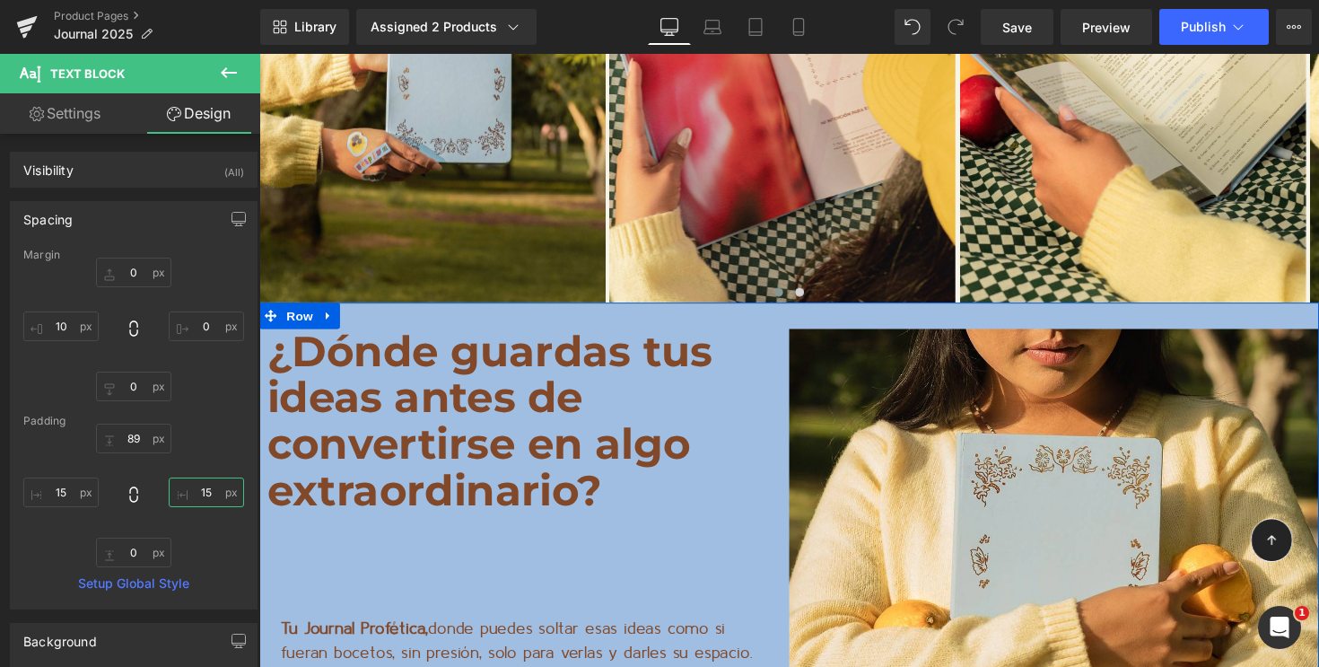
scroll to position [13781, 0]
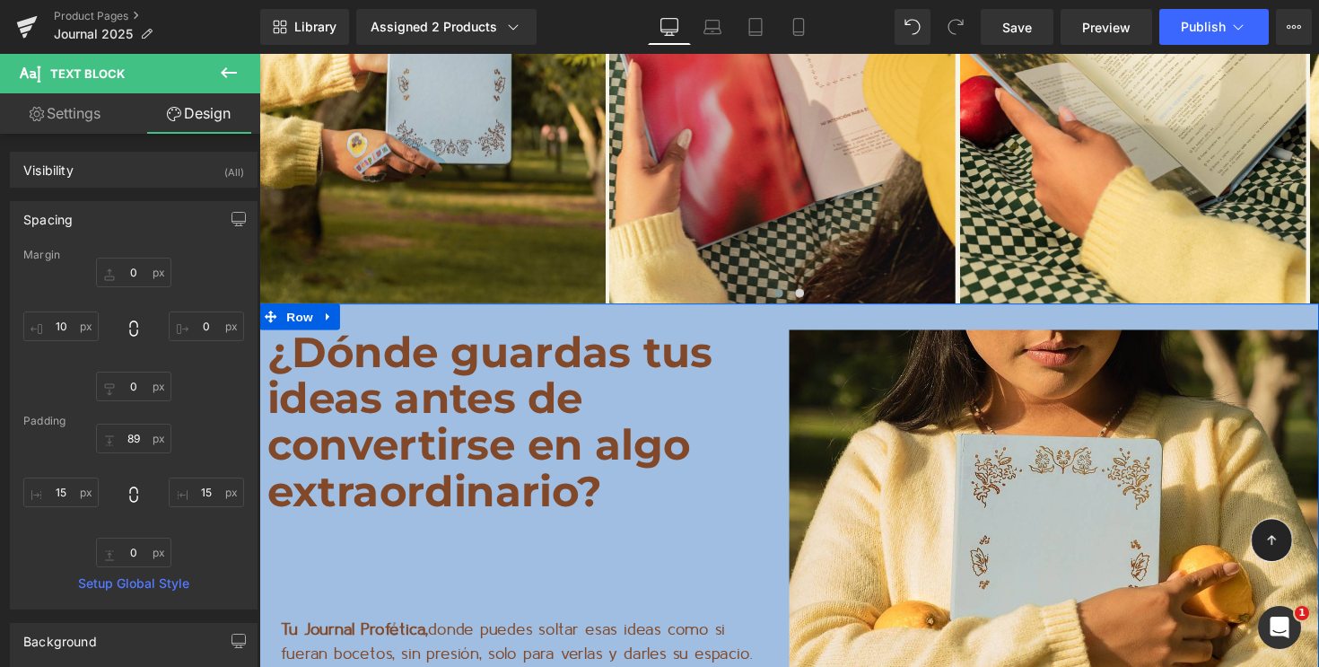
click at [503, 355] on p "¿Dónde guardas tus ideas antes de convertirse en algo extraordinario?" at bounding box center [534, 431] width 535 height 189
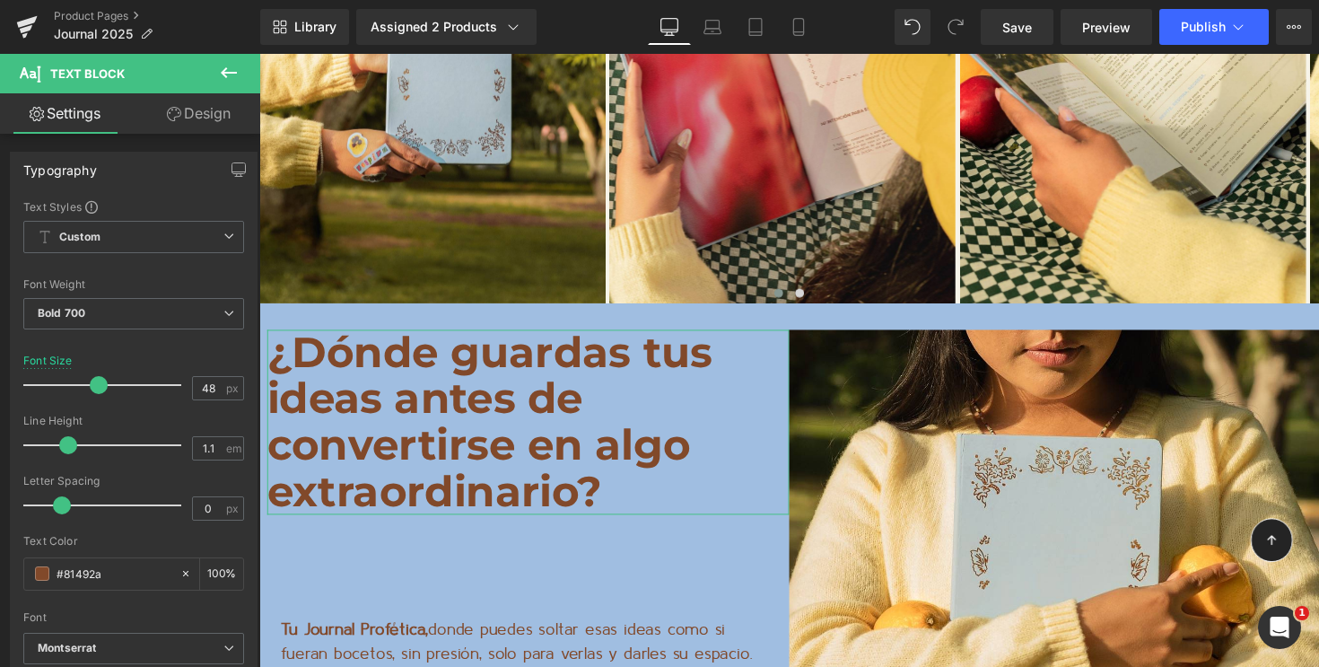
click at [213, 111] on link "Design" at bounding box center [199, 113] width 130 height 40
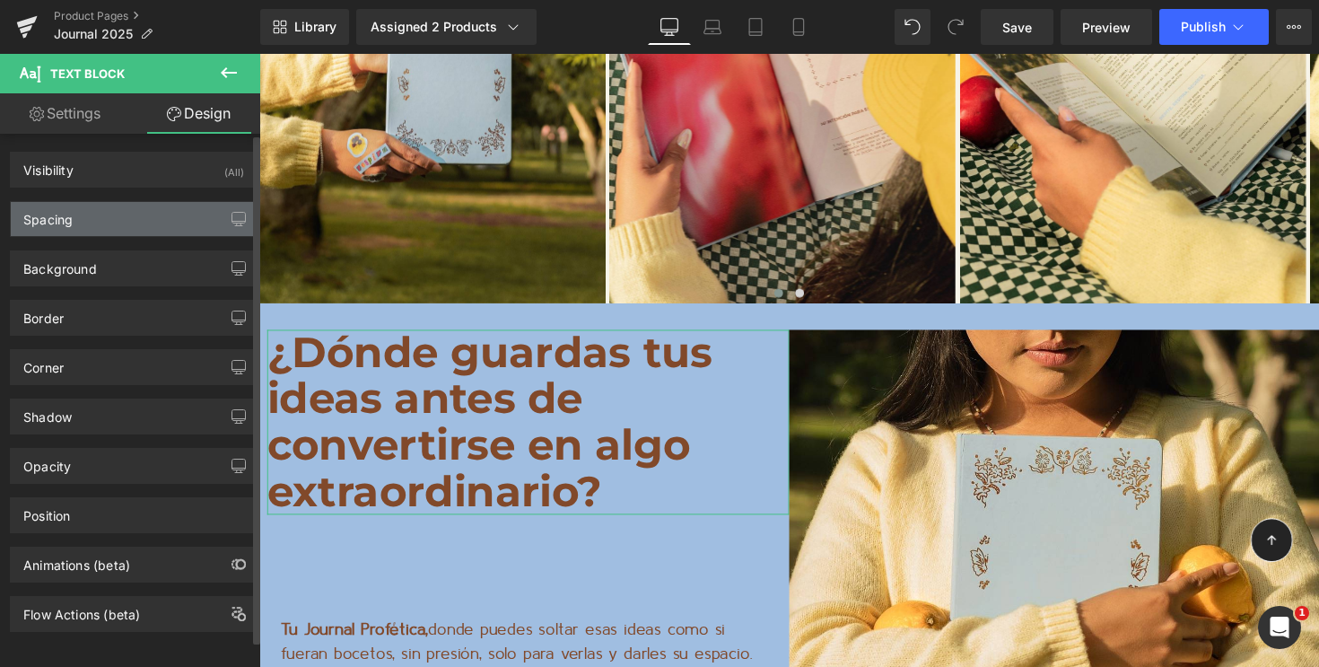
click at [139, 213] on div "Spacing" at bounding box center [134, 219] width 246 height 34
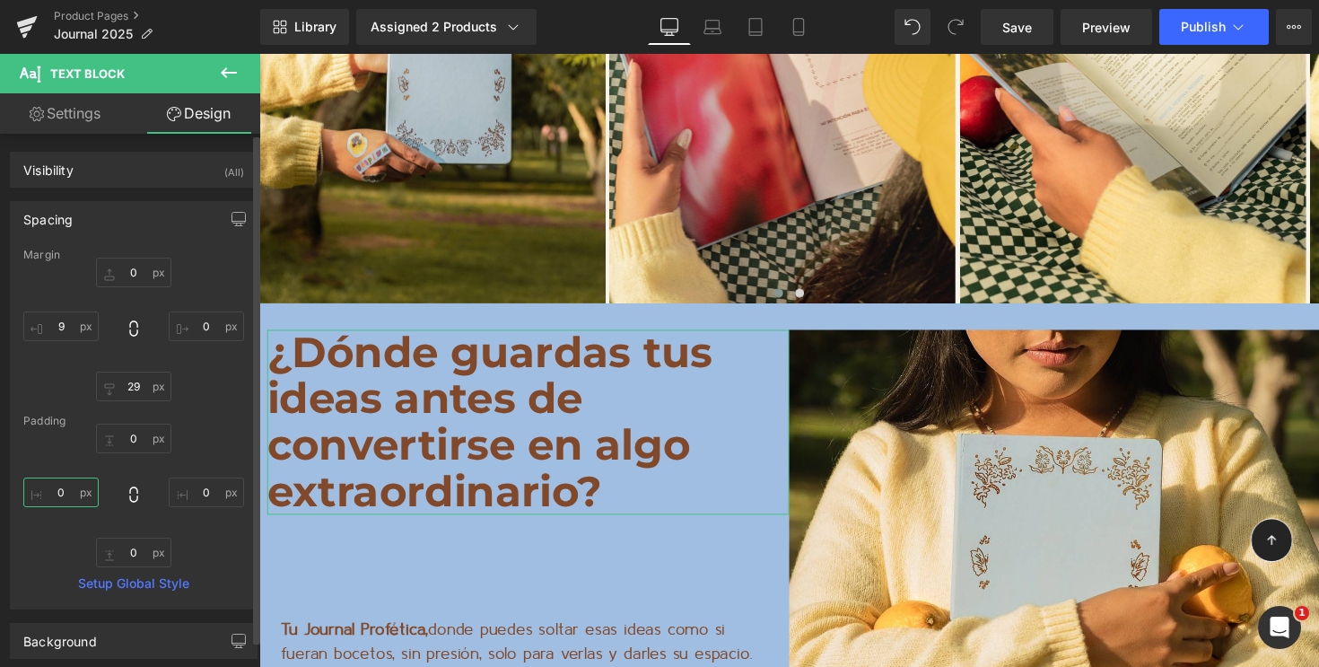
click at [57, 481] on input "0" at bounding box center [60, 493] width 75 height 30
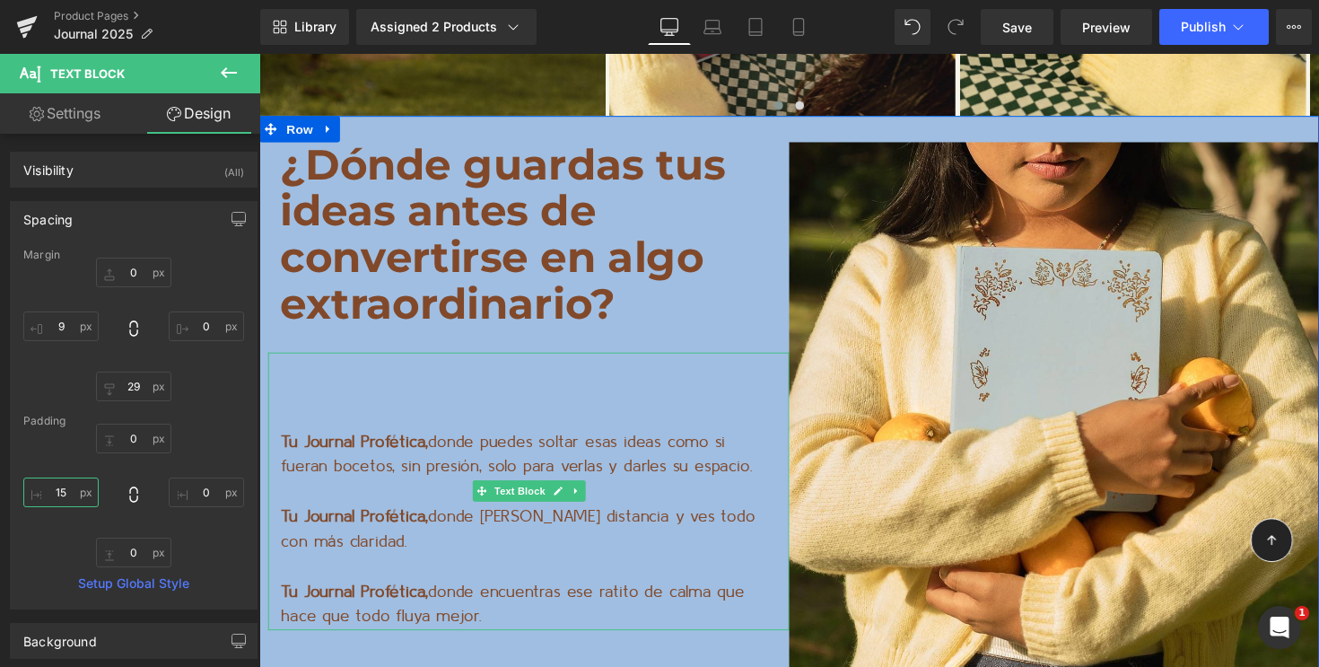
scroll to position [14014, 0]
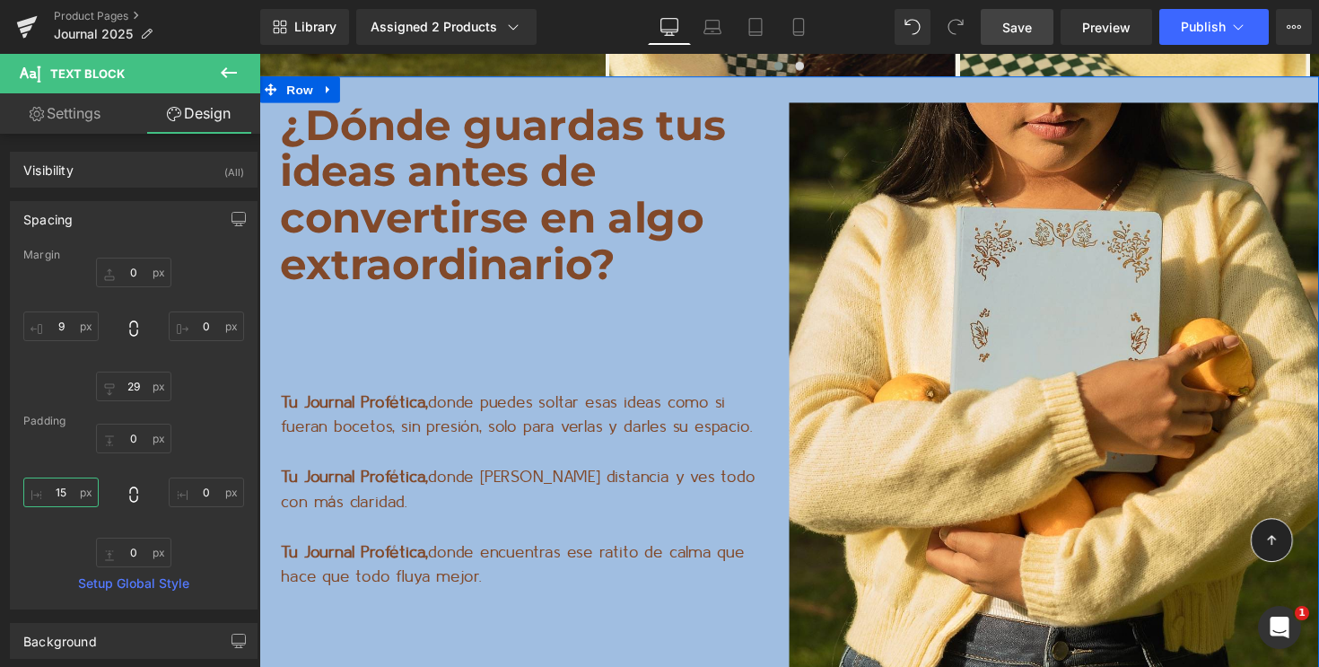
type input "15"
click at [1008, 31] on span "Save" at bounding box center [1018, 27] width 30 height 19
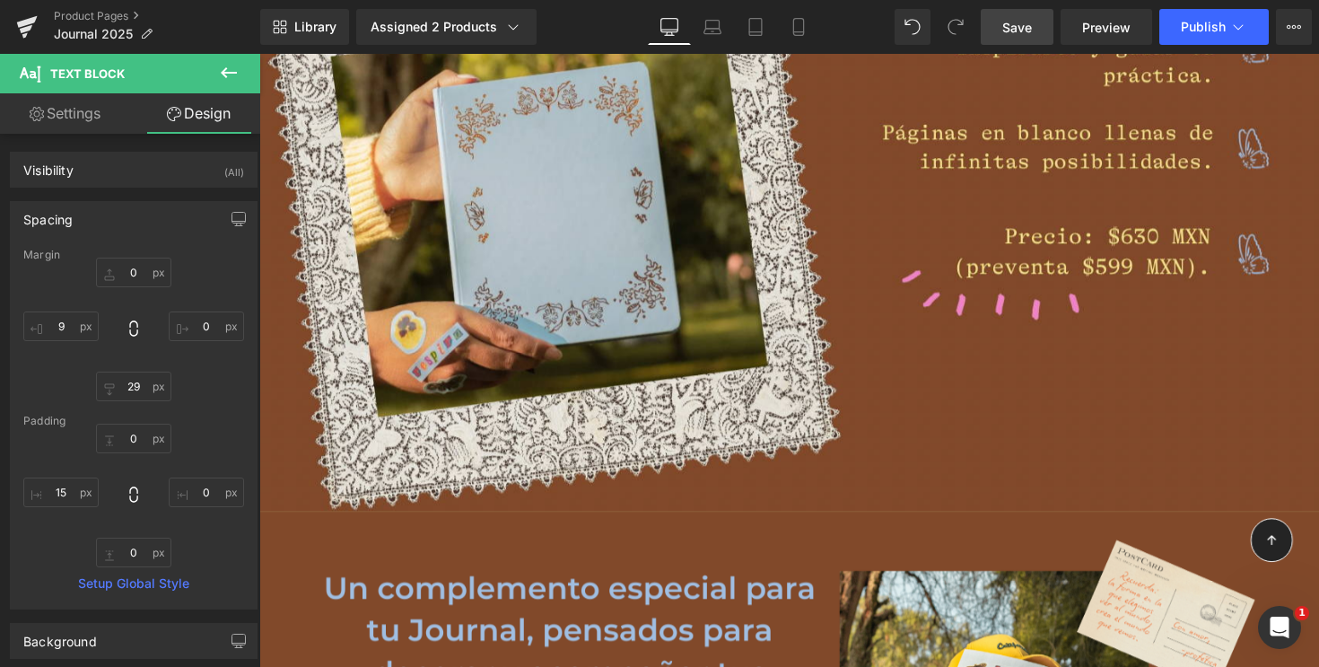
scroll to position [4587, 0]
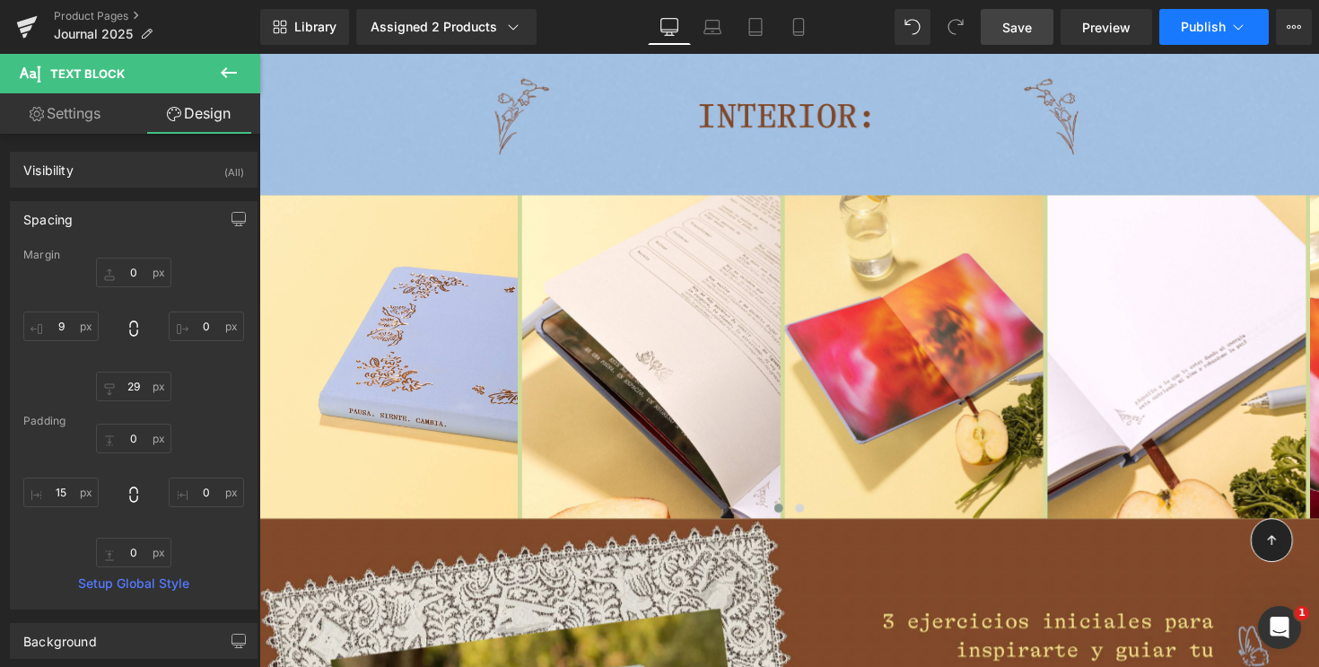
click at [1206, 35] on button "Publish" at bounding box center [1215, 27] width 110 height 36
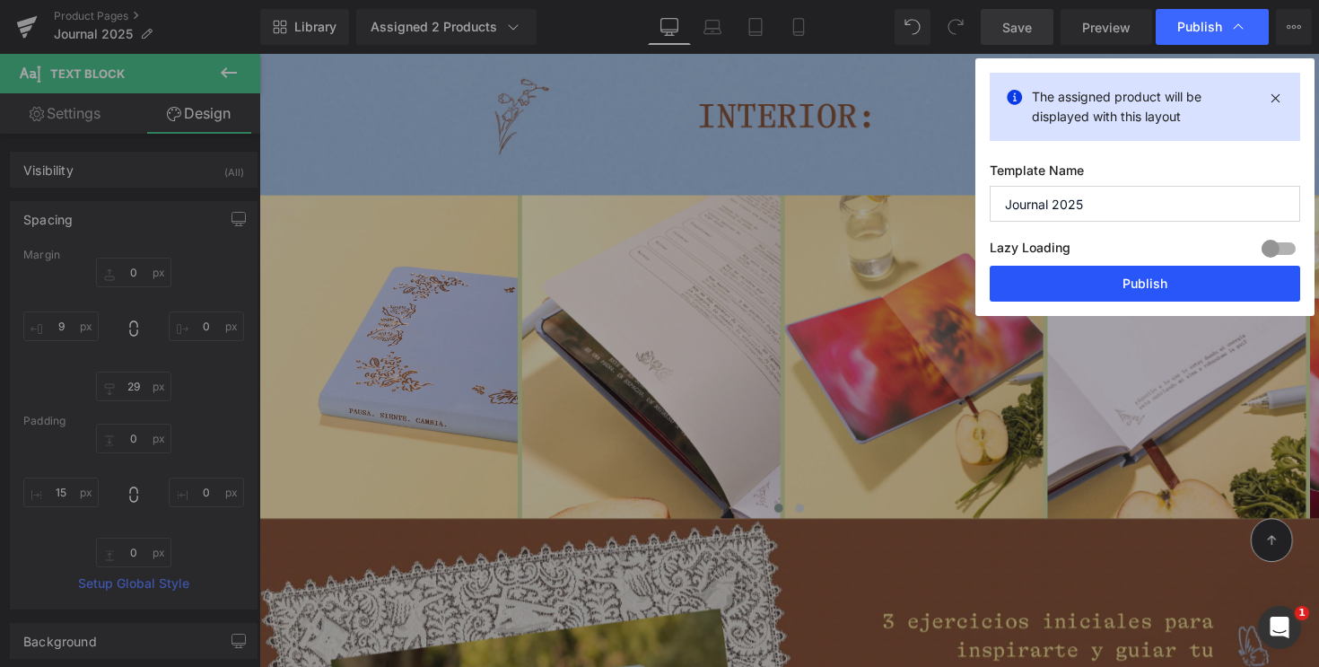
click at [1111, 291] on button "Publish" at bounding box center [1145, 284] width 311 height 36
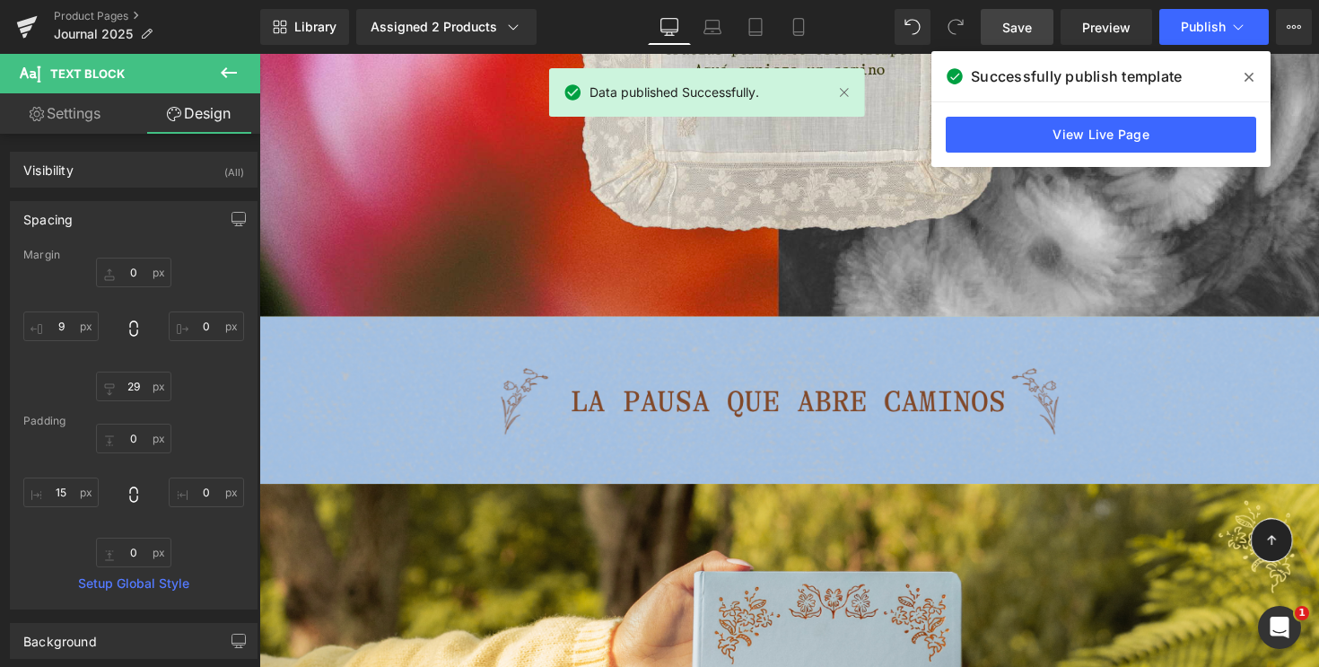
scroll to position [815, 0]
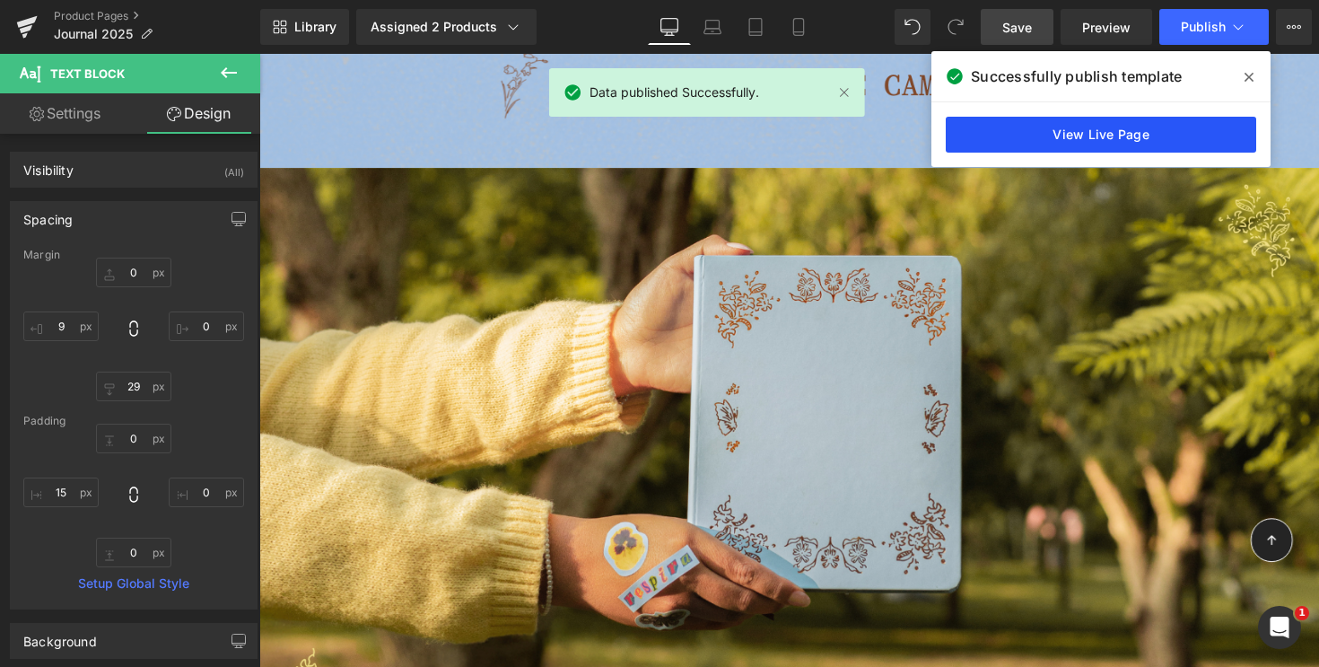
click at [1012, 142] on link "View Live Page" at bounding box center [1101, 135] width 311 height 36
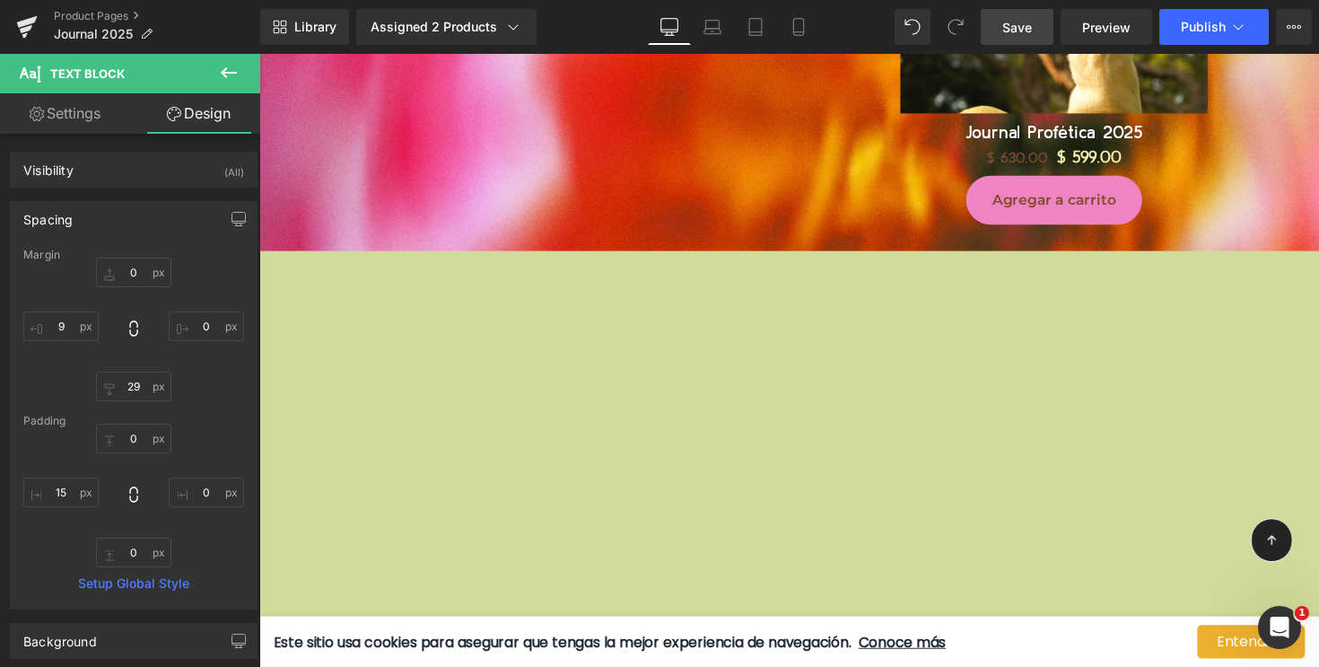
scroll to position [1914, 0]
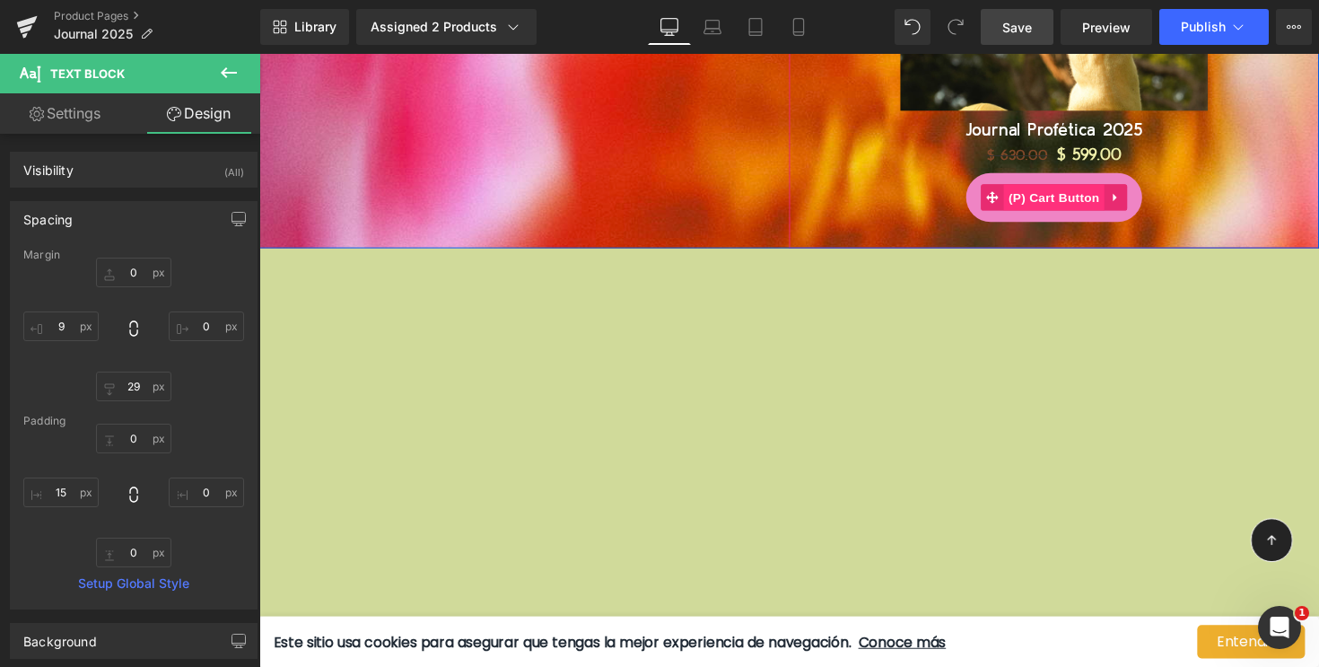
click at [1069, 188] on span "(P) Cart Button" at bounding box center [1073, 201] width 102 height 27
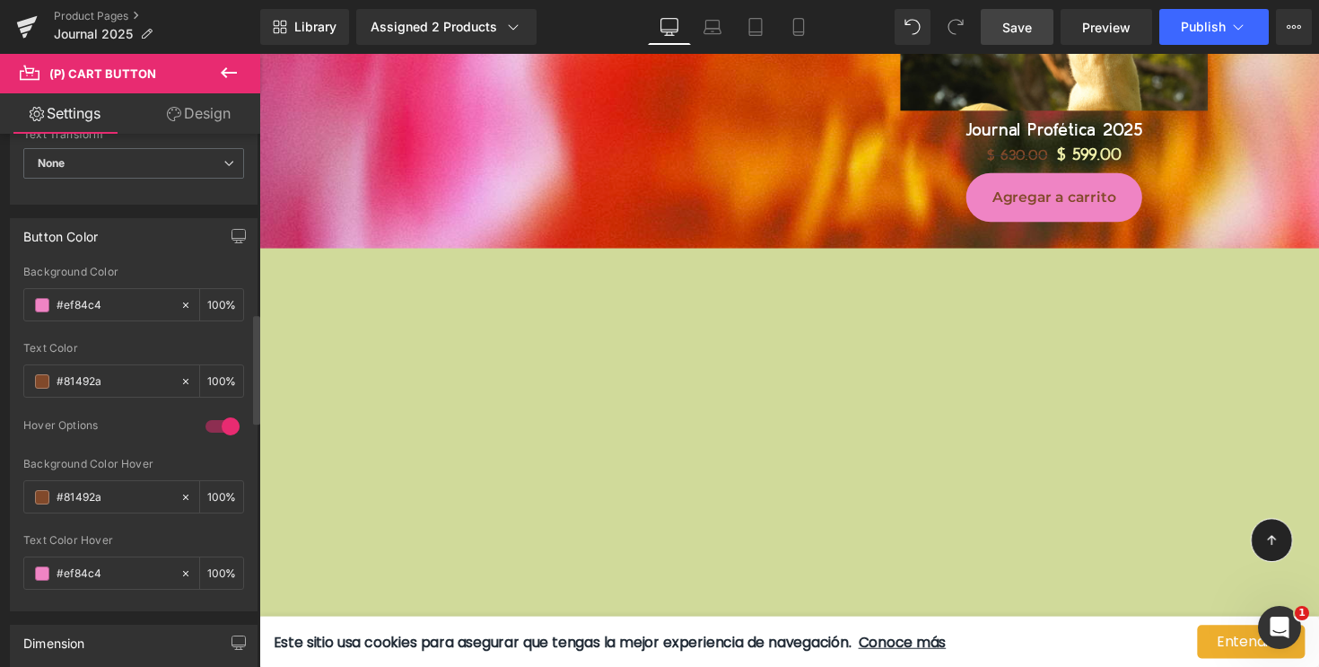
scroll to position [886, 0]
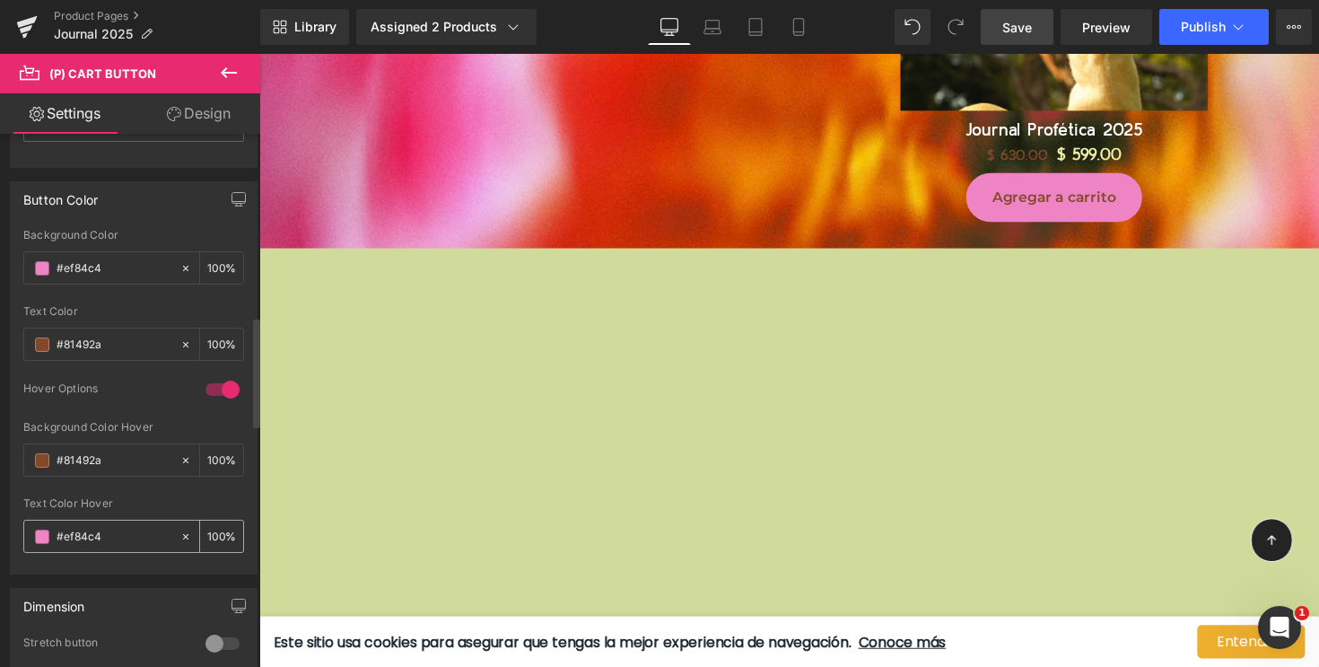
click at [82, 538] on input "#ef84c4" at bounding box center [114, 537] width 115 height 20
paste input "F0E087"
type input "#F0E087"
click at [120, 505] on div "Text Color Hover" at bounding box center [133, 503] width 221 height 13
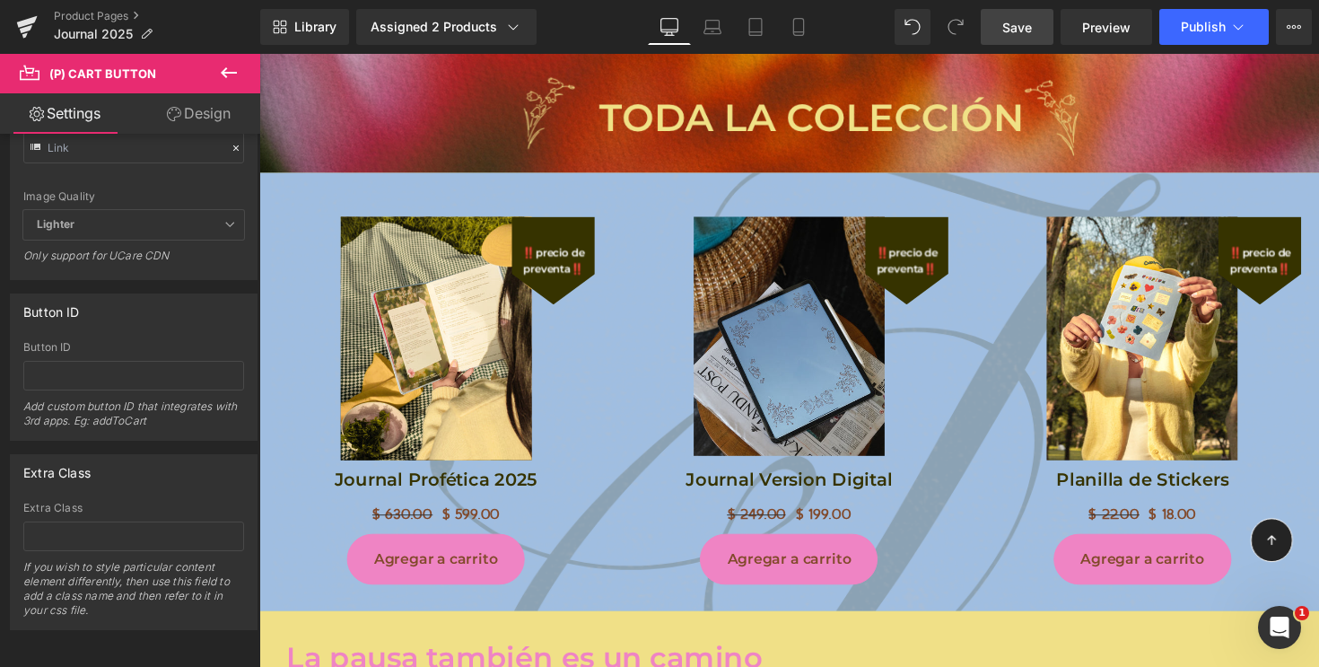
scroll to position [3280, 0]
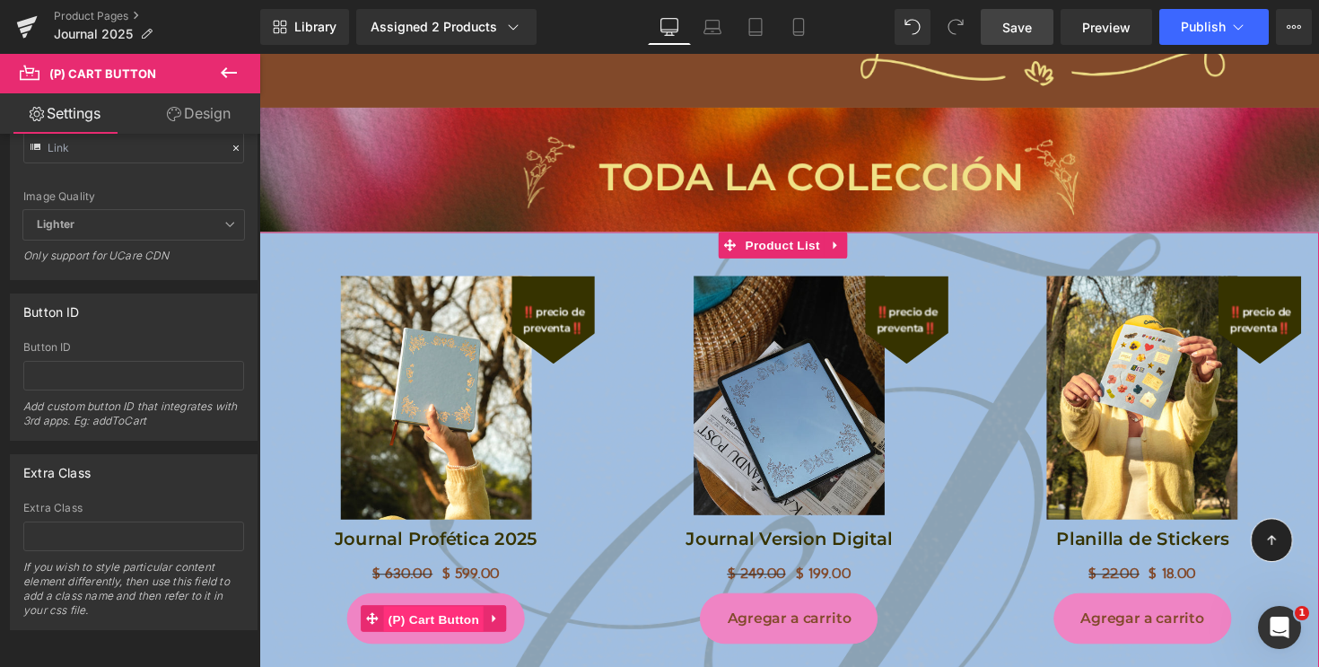
click at [438, 619] on span "(P) Cart Button" at bounding box center [438, 632] width 102 height 27
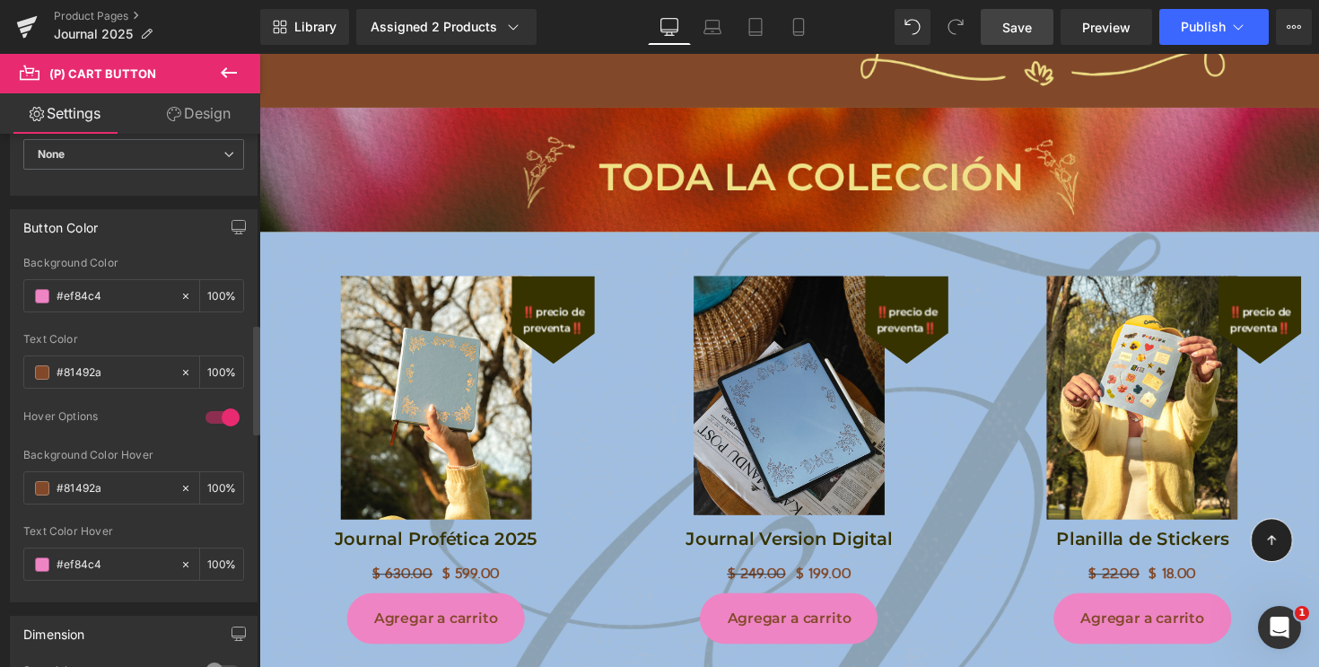
scroll to position [921, 0]
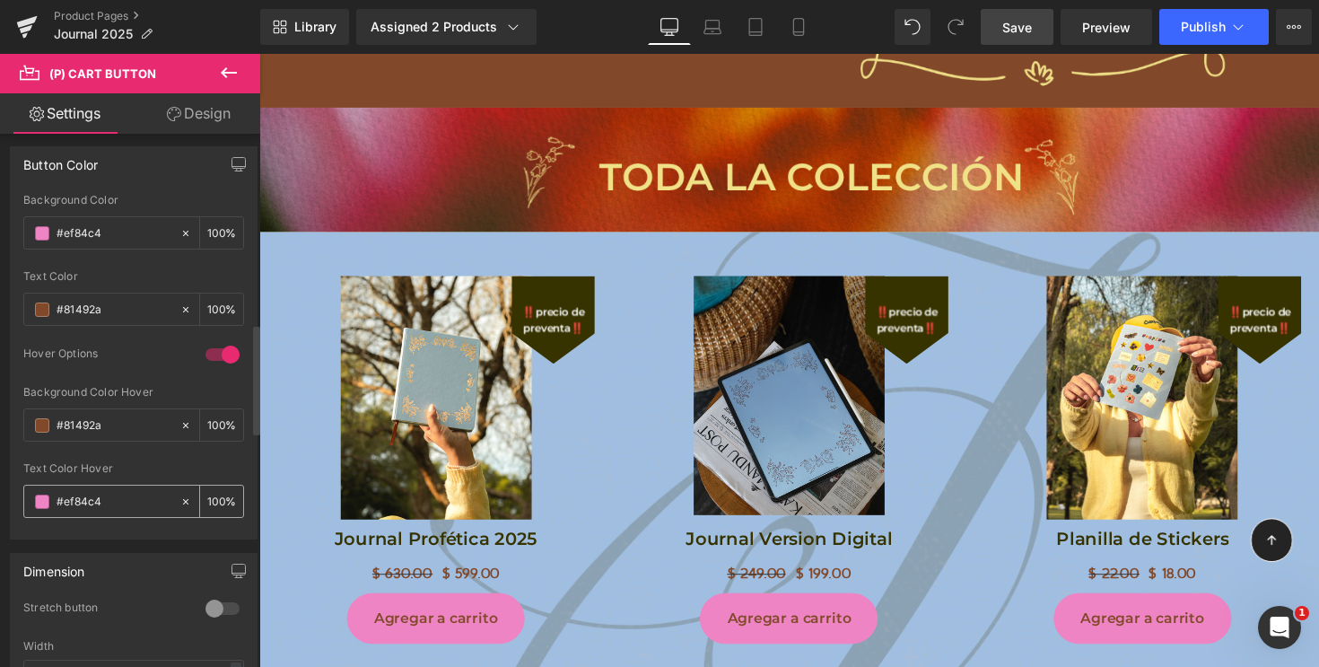
click at [79, 499] on input "#ef84c4" at bounding box center [114, 502] width 115 height 20
paste input "F0E087"
type input "#F0E087"
click at [1018, 33] on span "Save" at bounding box center [1018, 27] width 30 height 19
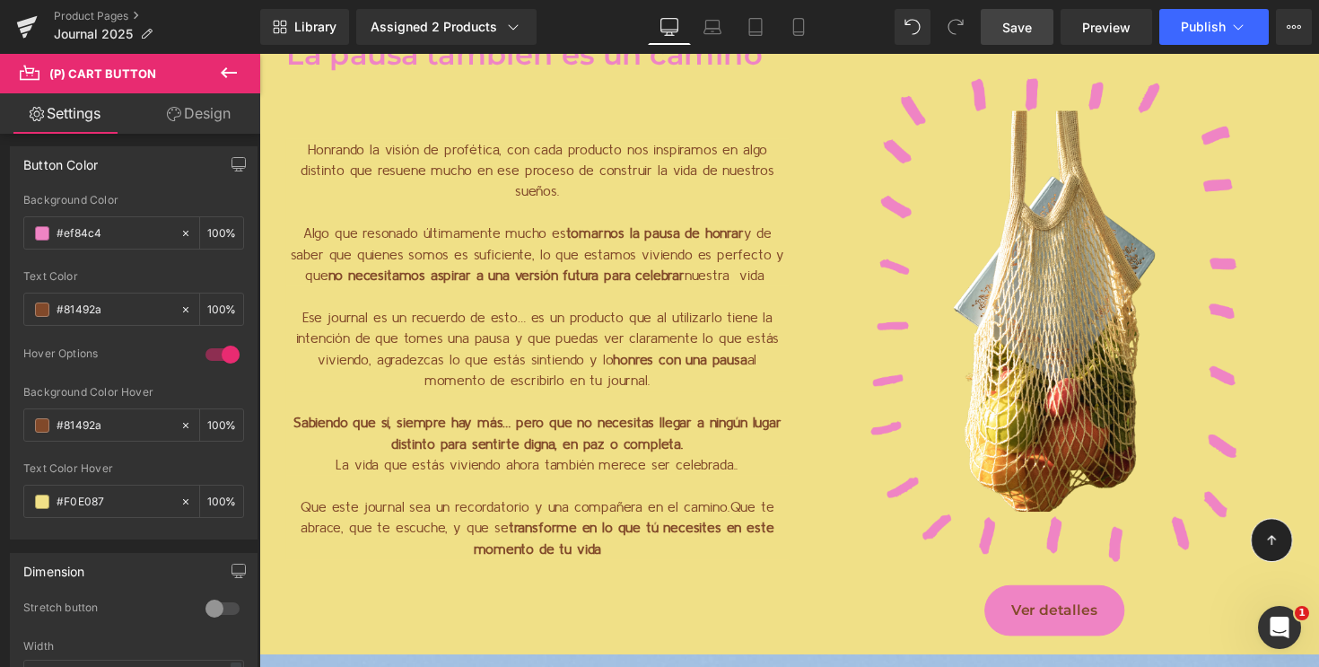
scroll to position [3960, 0]
click at [1037, 36] on link "Save" at bounding box center [1017, 27] width 73 height 36
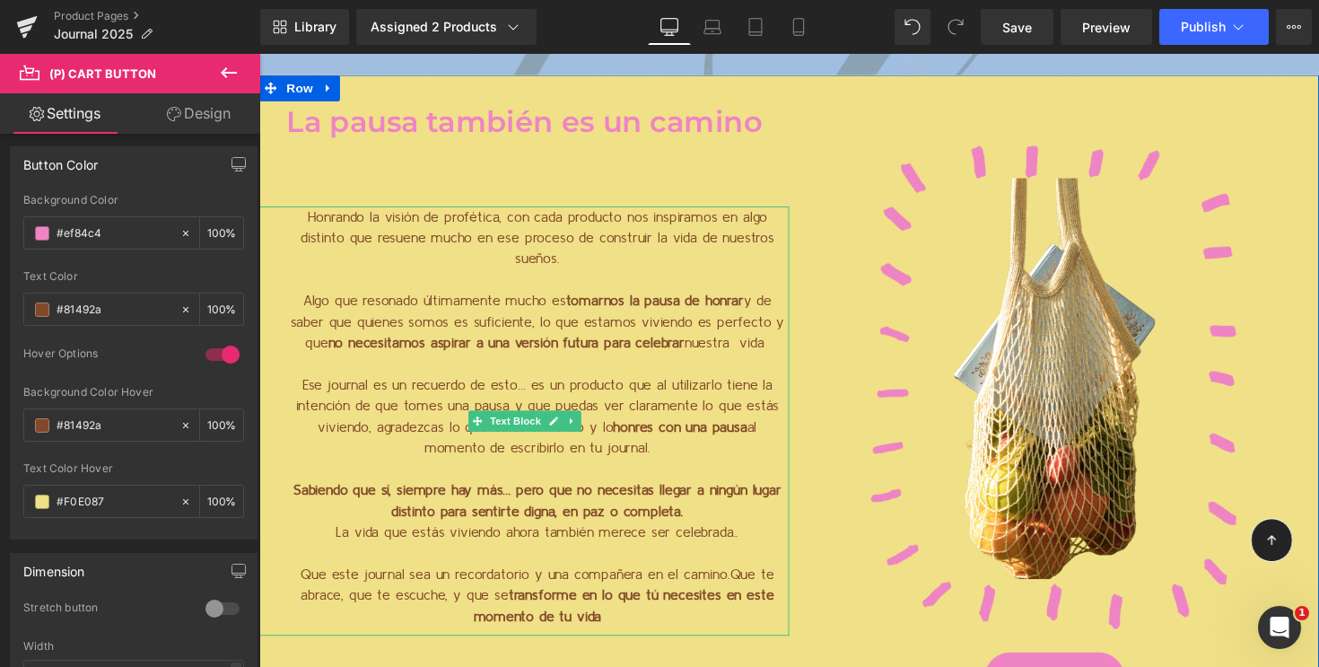
scroll to position [3876, 0]
